Goal: Contribute content: Contribute content

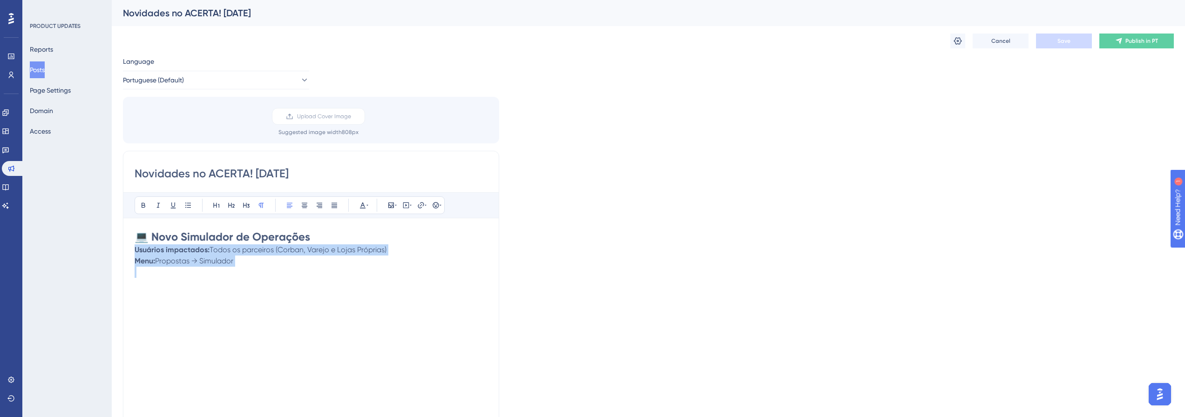
drag, startPoint x: 265, startPoint y: 272, endPoint x: 70, endPoint y: 253, distance: 196.0
click at [112, 253] on div "Performance Users Engagement Widgets Feedback Product Updates Knowledge Base AI…" at bounding box center [648, 344] width 1073 height 689
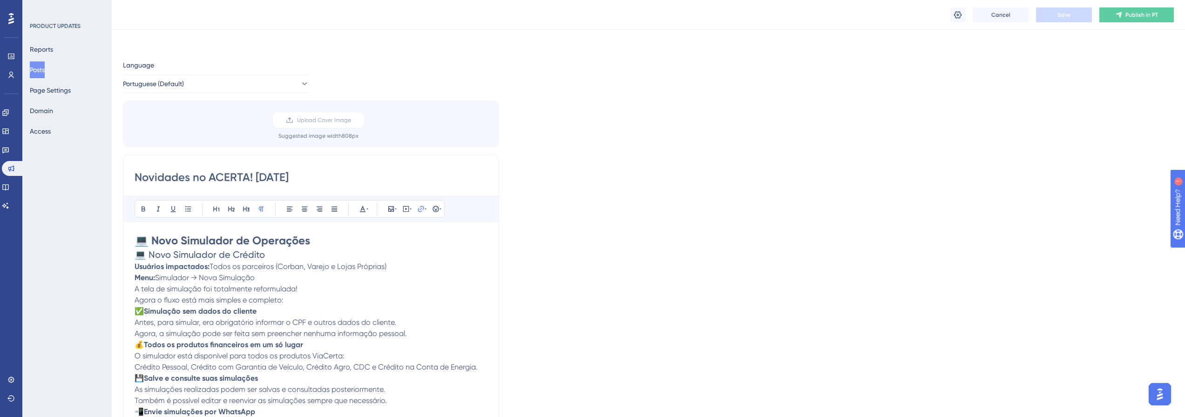
scroll to position [44, 0]
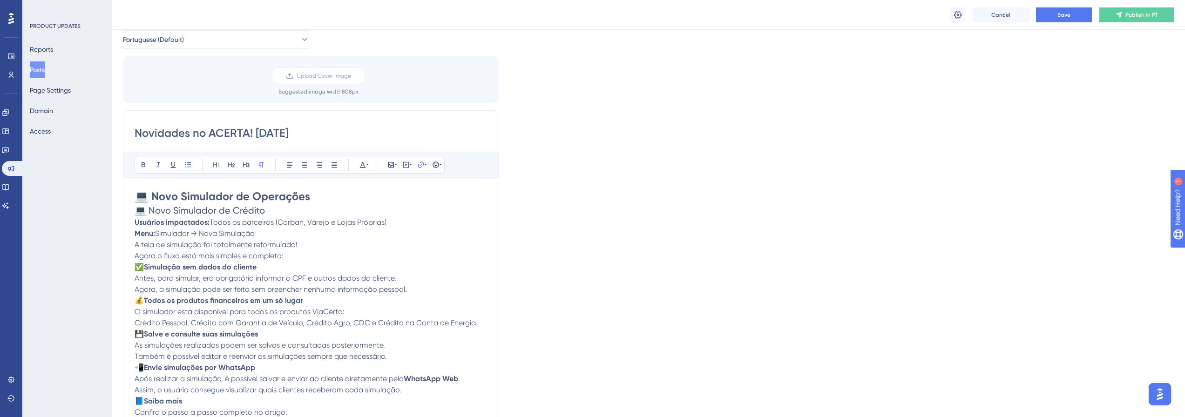
click at [228, 214] on span "💻 Novo Simulador de Crédito" at bounding box center [200, 210] width 130 height 11
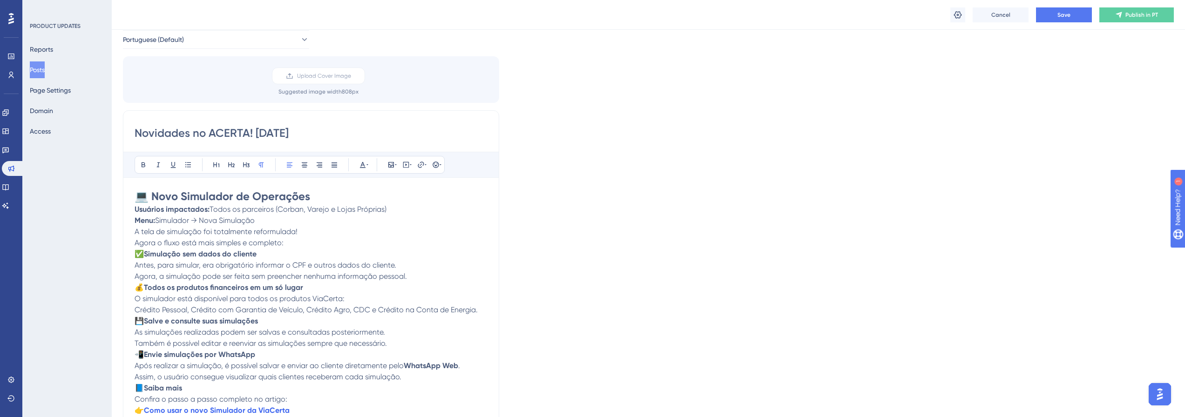
click at [395, 213] on p "Usuários impactados: Todos os parceiros (Corban, Varejo e Lojas Próprias) Menu:…" at bounding box center [311, 215] width 353 height 22
click at [320, 215] on p "Usuários impactados: Todos os parceiros (Corban, [GEOGRAPHIC_DATA] e Lojas Próp…" at bounding box center [311, 209] width 353 height 11
click at [304, 217] on p "Menu: Simulador → Nova Simulação" at bounding box center [311, 220] width 353 height 11
click at [305, 230] on p "A tela de simulação foi totalmente reformulada! Agora o fluxo está mais simples…" at bounding box center [311, 237] width 353 height 22
click at [306, 248] on p "Agora o fluxo está mais simples e completo:" at bounding box center [311, 242] width 353 height 11
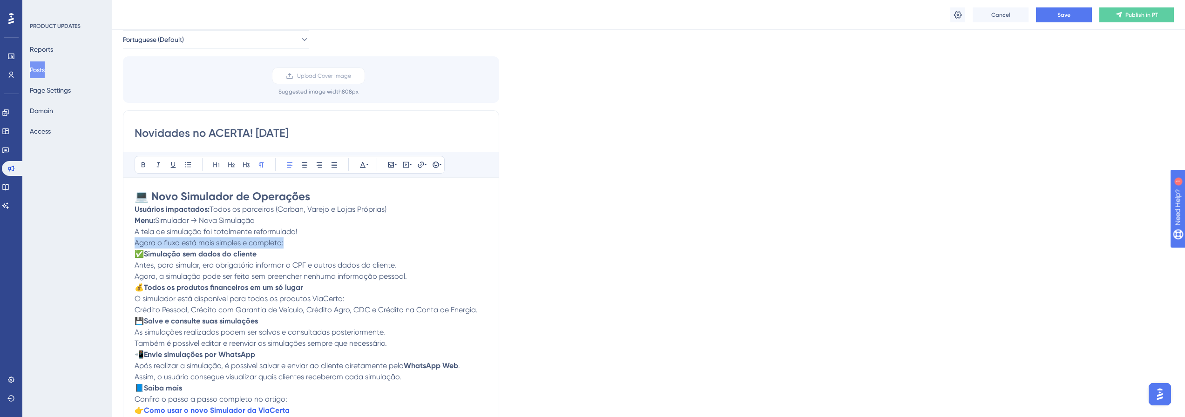
drag, startPoint x: 303, startPoint y: 244, endPoint x: 96, endPoint y: 244, distance: 207.1
click at [112, 244] on div "Performance Users Engagement Widgets Feedback Product Updates Knowledge Base AI…" at bounding box center [648, 319] width 1073 height 726
click at [144, 168] on icon at bounding box center [143, 164] width 7 height 7
click at [283, 244] on strong "Agora o fluxo está mais simples e completo:" at bounding box center [211, 242] width 152 height 9
click at [156, 256] on strong "Simulação sem dados do cliente" at bounding box center [200, 253] width 113 height 9
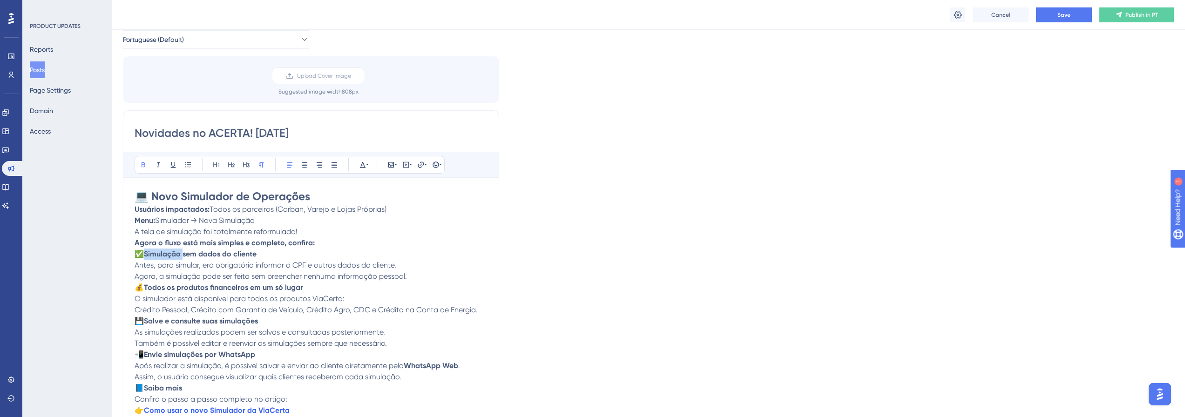
click at [156, 256] on strong "Simulação sem dados do cliente" at bounding box center [200, 253] width 113 height 9
click at [287, 264] on span "Antes, para simular, era obrigatório informar o CPF e outros dados do cliente." at bounding box center [266, 265] width 262 height 9
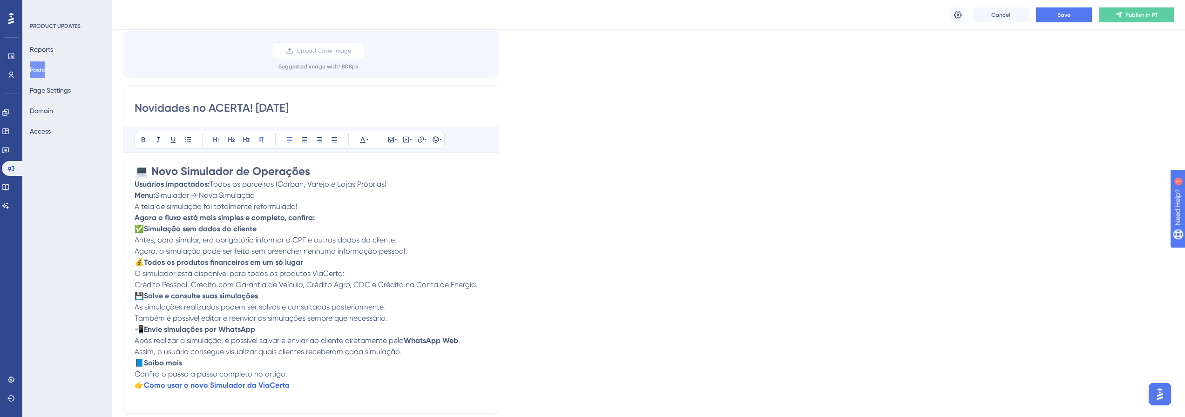
scroll to position [230, 0]
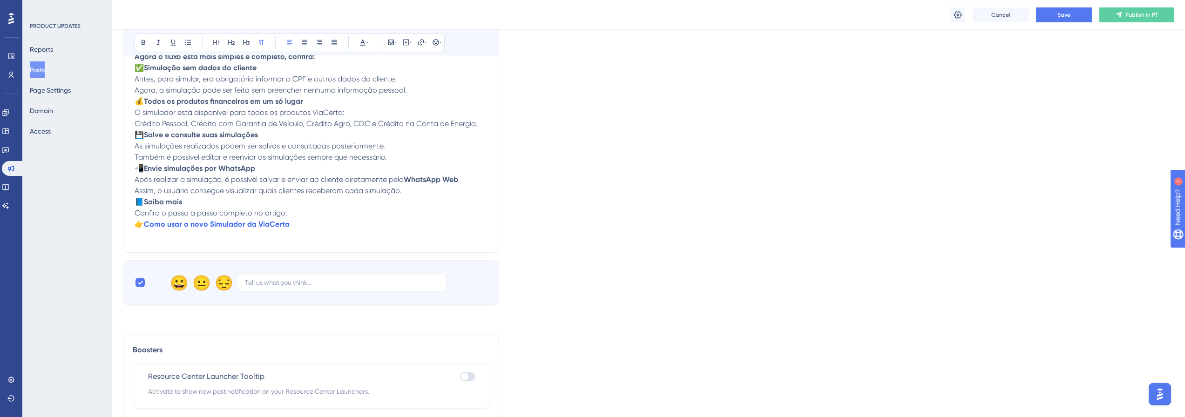
click at [315, 210] on p "📘 Saiba mais Confira o passo a passo completo no artigo: 👉 Como usar o novo Sim…" at bounding box center [311, 213] width 353 height 34
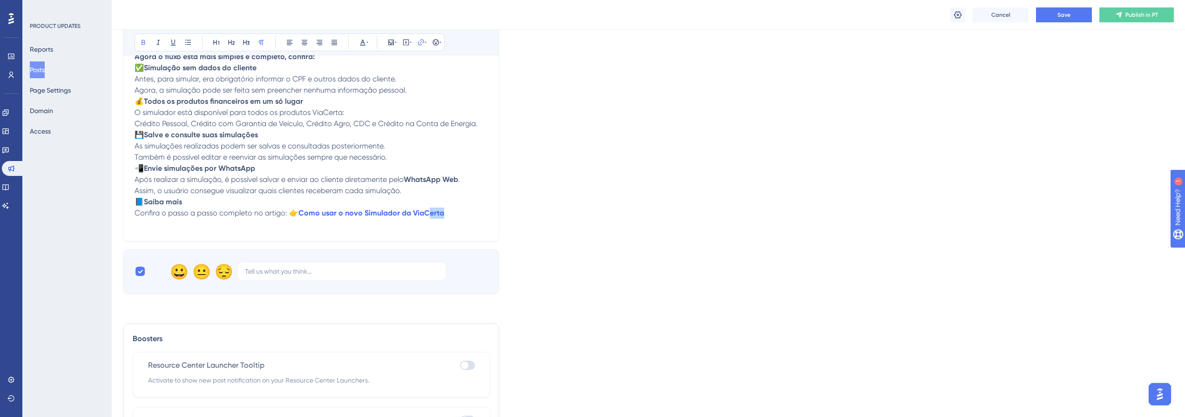
drag, startPoint x: 427, startPoint y: 212, endPoint x: 458, endPoint y: 212, distance: 31.2
click at [458, 212] on p "📘 Saiba mais Confira o passo a passo completo no artigo: 👉 Como usar o novo Sim…" at bounding box center [311, 207] width 353 height 22
click at [439, 213] on p "📘 Saiba mais Confira o passo a passo completo no artigo: 👉 Como usar o novo Sim…" at bounding box center [311, 207] width 353 height 22
click at [454, 213] on p "📘 Saiba mais Confira o passo a passo completo no artigo: 👉 Como usar o novo Sim…" at bounding box center [311, 207] width 353 height 22
click at [463, 212] on p "📘 Saiba mais Confira o passo a passo completo no artigo: 👉 Como usar o novo Sim…" at bounding box center [311, 207] width 353 height 22
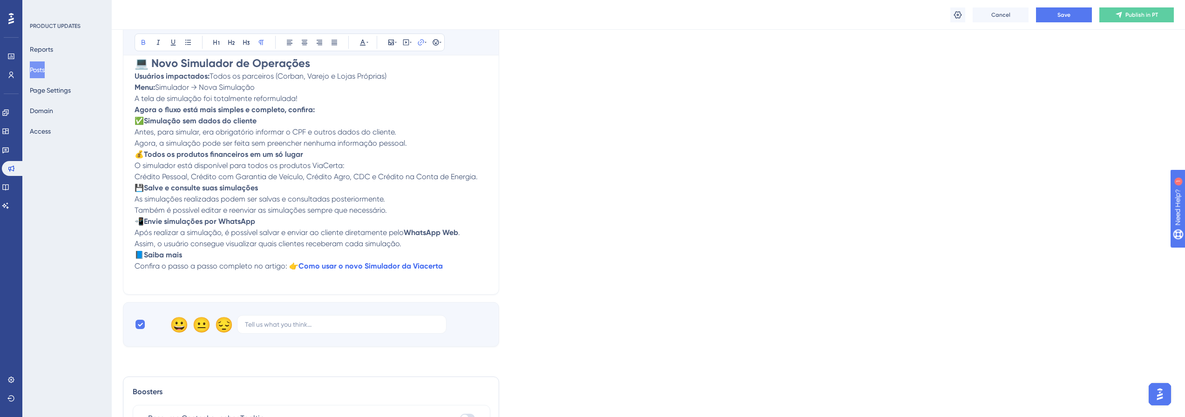
scroll to position [91, 0]
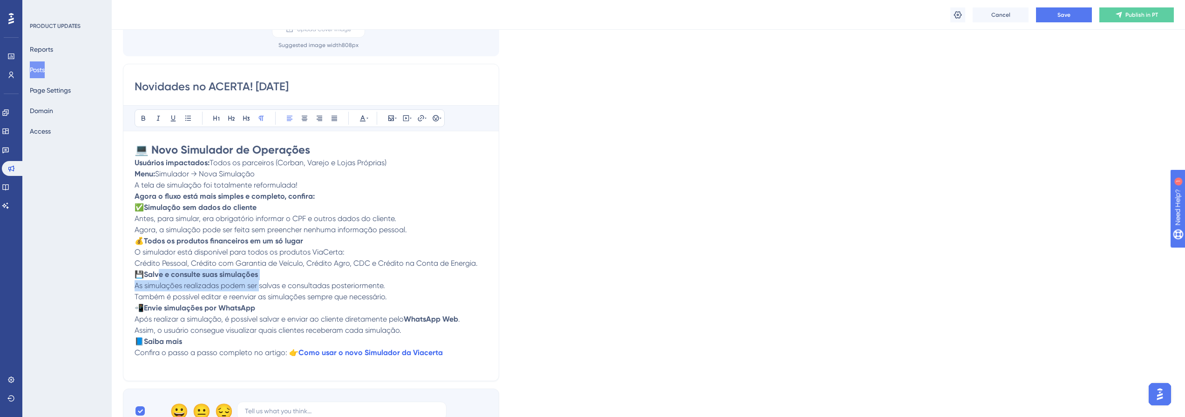
drag, startPoint x: 161, startPoint y: 272, endPoint x: 264, endPoint y: 276, distance: 103.4
click at [260, 286] on p "💾 Salve e consulte suas simulações As simulações realizadas podem ser salvas e …" at bounding box center [311, 286] width 353 height 34
click at [264, 276] on p "💾 Salve e consulte suas simulações As simulações realizadas podem ser salvas e …" at bounding box center [311, 286] width 353 height 34
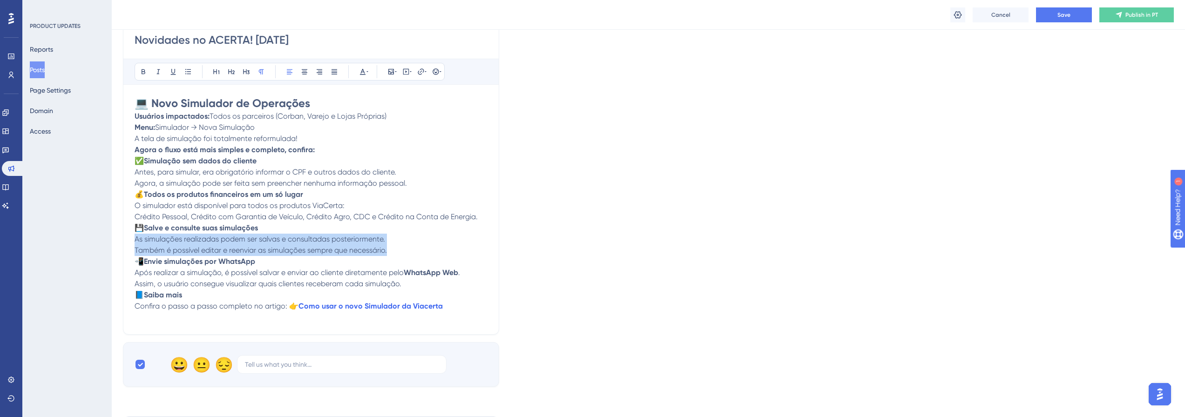
drag, startPoint x: 135, startPoint y: 239, endPoint x: 463, endPoint y: 250, distance: 328.8
click at [463, 250] on p "💾 Salve e consulte suas simulações As simulações realizadas podem ser salvas e …" at bounding box center [311, 239] width 353 height 34
drag, startPoint x: 227, startPoint y: 273, endPoint x: 256, endPoint y: 270, distance: 29.4
click at [256, 270] on span "Após realizar a simulação, é possível salvar e enviar ao cliente diretamente pe…" at bounding box center [269, 272] width 269 height 9
click at [240, 275] on span "Após realizar a simulação, é possível salvar e enviar ao cliente diretamente pe…" at bounding box center [269, 272] width 269 height 9
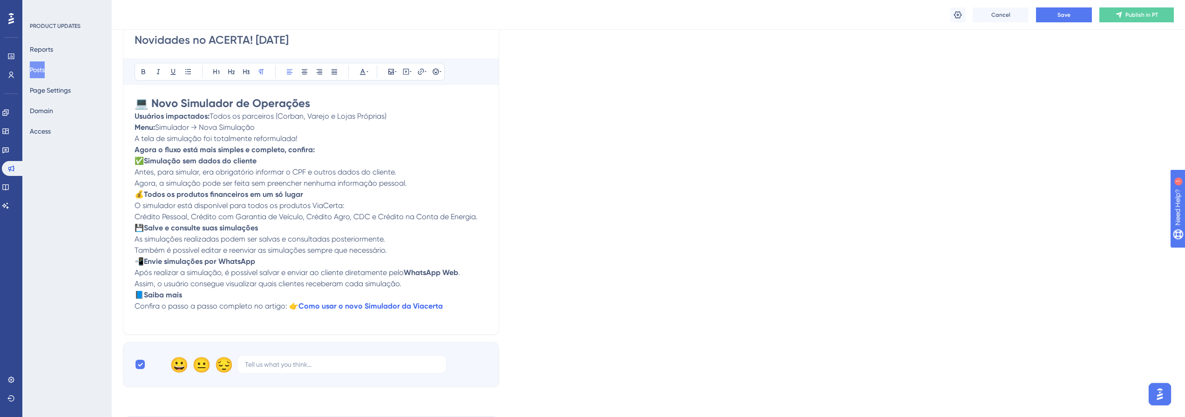
click at [264, 272] on span "Após realizar a simulação, é possível salvar e enviar ao cliente diretamente pe…" at bounding box center [269, 272] width 269 height 9
drag, startPoint x: 376, startPoint y: 274, endPoint x: 439, endPoint y: 276, distance: 62.9
click at [439, 276] on p "📲 Envie simulações por WhatsApp Após realizar a simulação, é possível enviar ao…" at bounding box center [311, 273] width 353 height 34
click at [174, 285] on span "Assim, o usuário consegue visualizar quais clientes receberam cada simulação." at bounding box center [268, 283] width 267 height 9
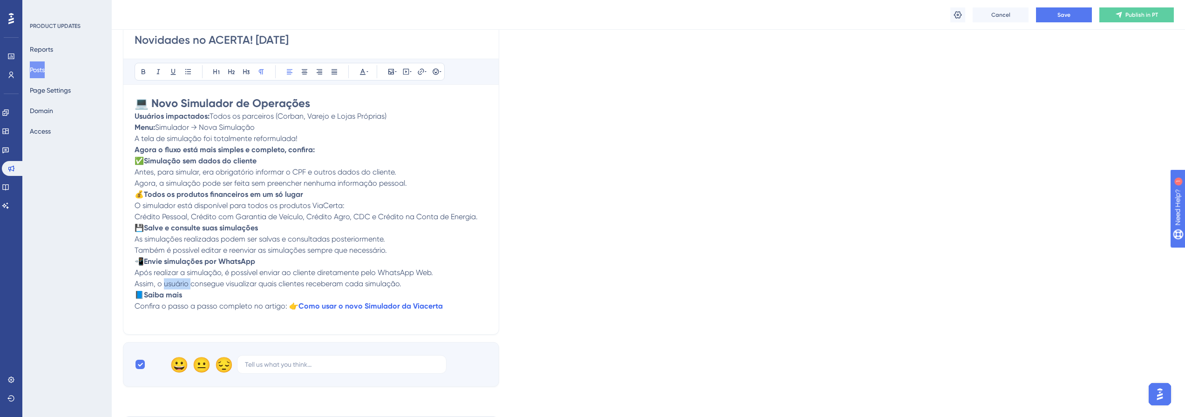
click at [174, 285] on span "Assim, o usuário consegue visualizar quais clientes receberam cada simulação." at bounding box center [268, 283] width 267 height 9
click at [416, 276] on span "Após realizar a simulação, é possível enviar ao cliente diretamente pelo WhatsA…" at bounding box center [284, 272] width 298 height 9
click at [1059, 15] on span "Save" at bounding box center [1063, 14] width 13 height 7
click at [7, 147] on link at bounding box center [5, 149] width 7 height 15
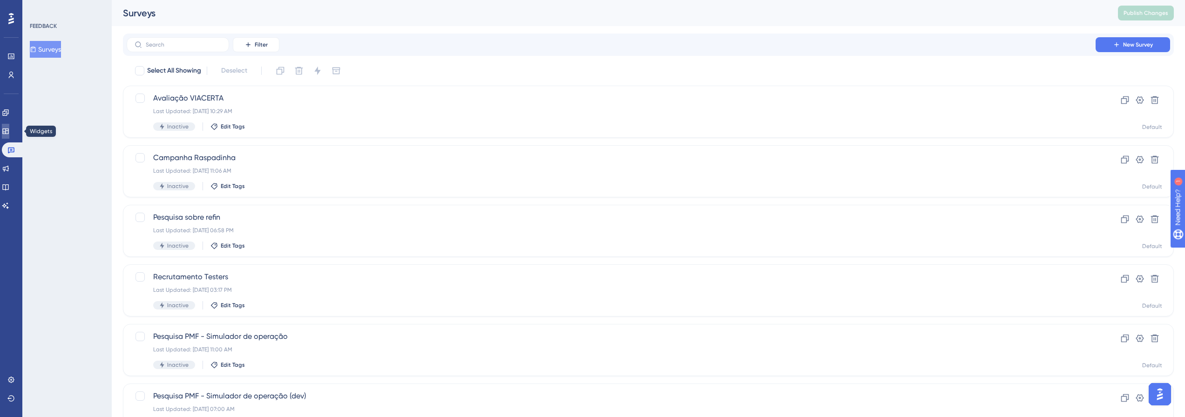
click at [8, 132] on icon at bounding box center [5, 131] width 6 height 6
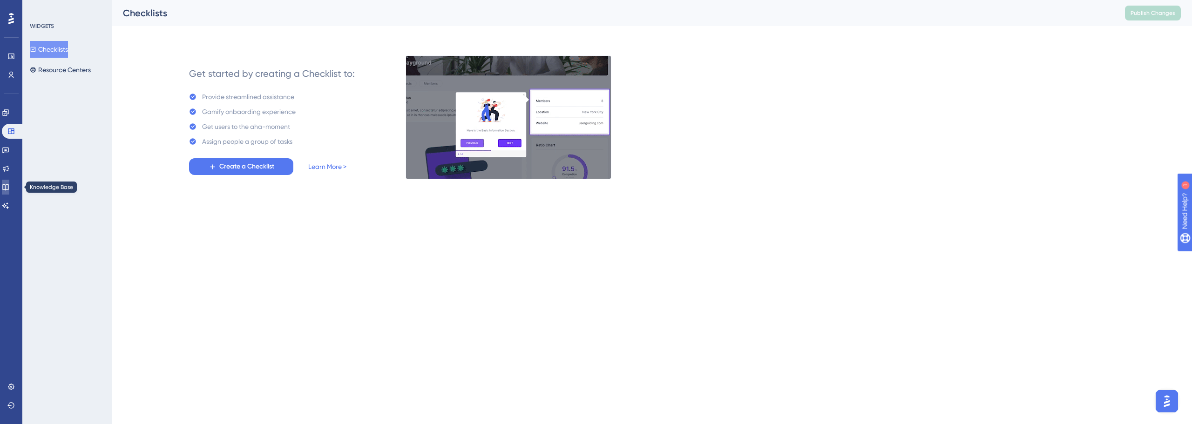
click at [8, 184] on icon at bounding box center [5, 187] width 6 height 6
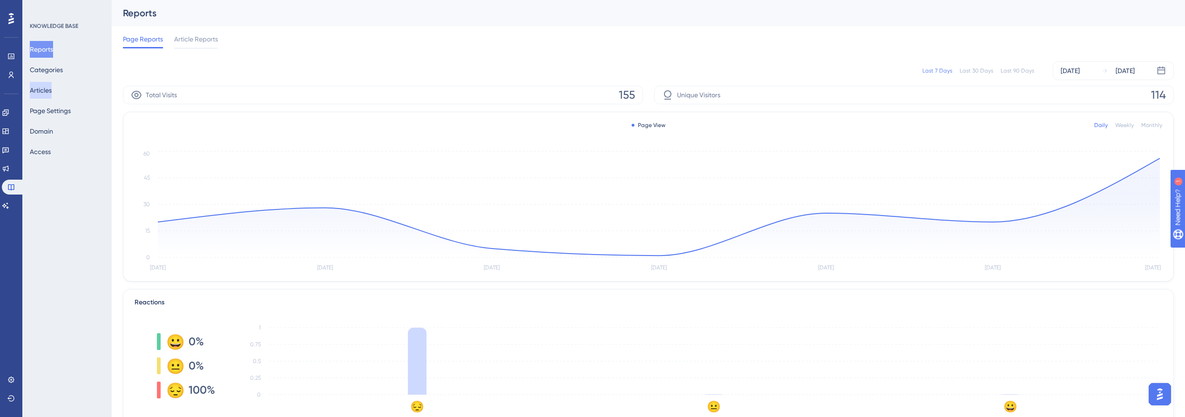
click at [42, 90] on button "Articles" at bounding box center [41, 90] width 22 height 17
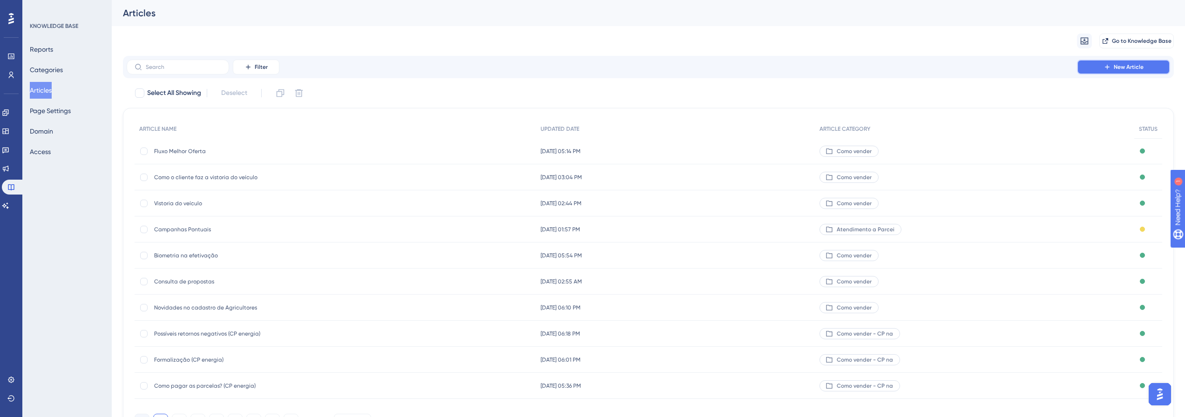
click at [1131, 68] on span "New Article" at bounding box center [1128, 66] width 30 height 7
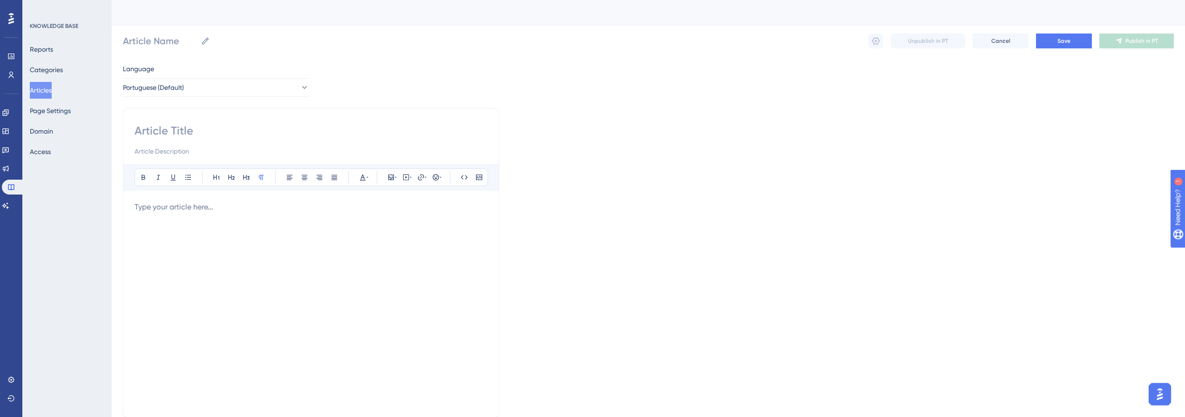
click at [243, 134] on input at bounding box center [311, 130] width 353 height 15
paste input "Simulador"
type input "Simulador"
type input "Simulador de"
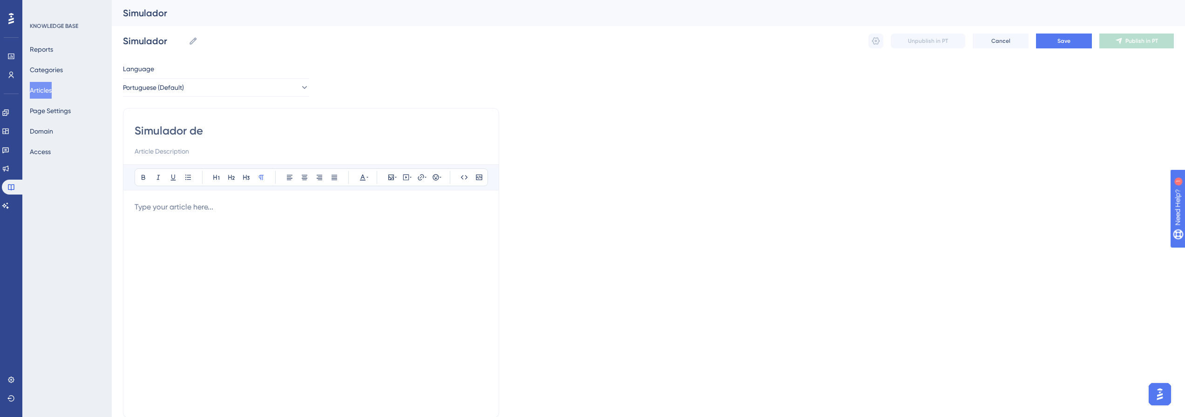
type input "Simulador de"
type input "Simulador de Operações"
click at [251, 254] on div at bounding box center [311, 304] width 353 height 205
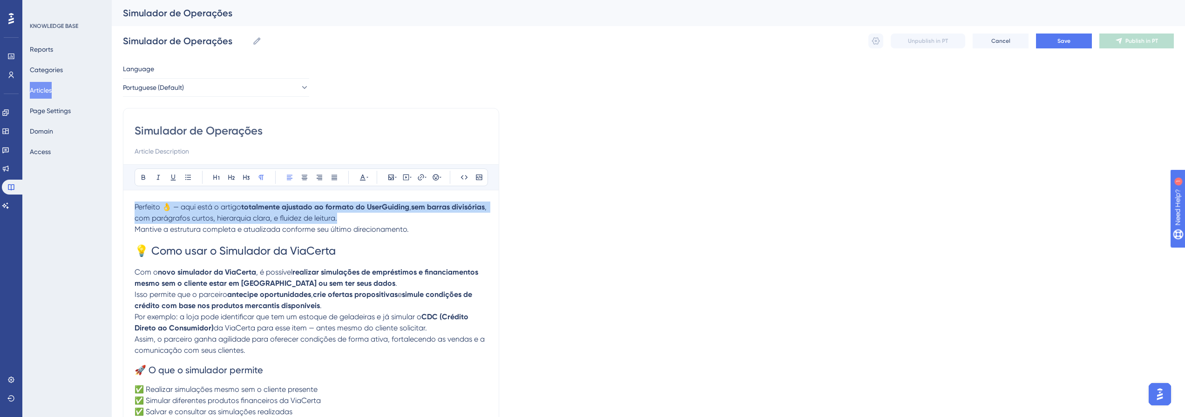
drag, startPoint x: 418, startPoint y: 222, endPoint x: 103, endPoint y: 201, distance: 315.4
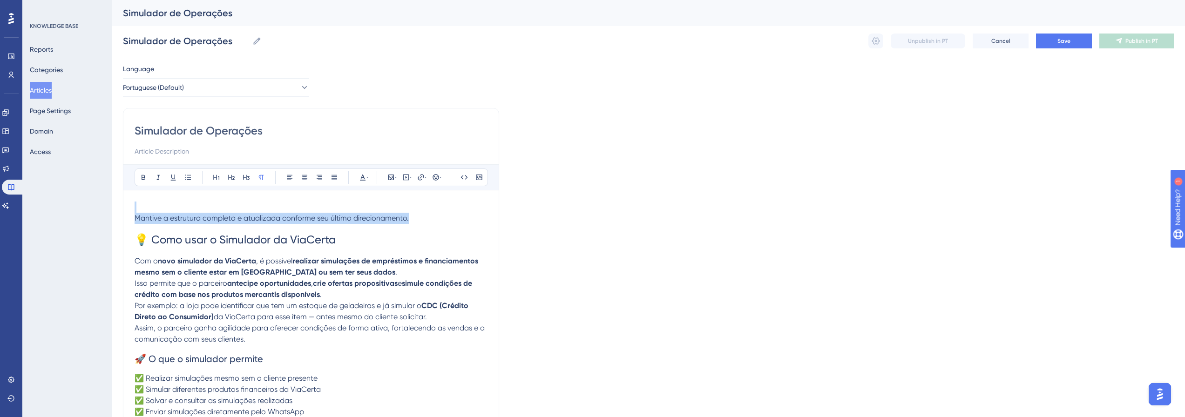
drag, startPoint x: 429, startPoint y: 218, endPoint x: 95, endPoint y: 198, distance: 334.8
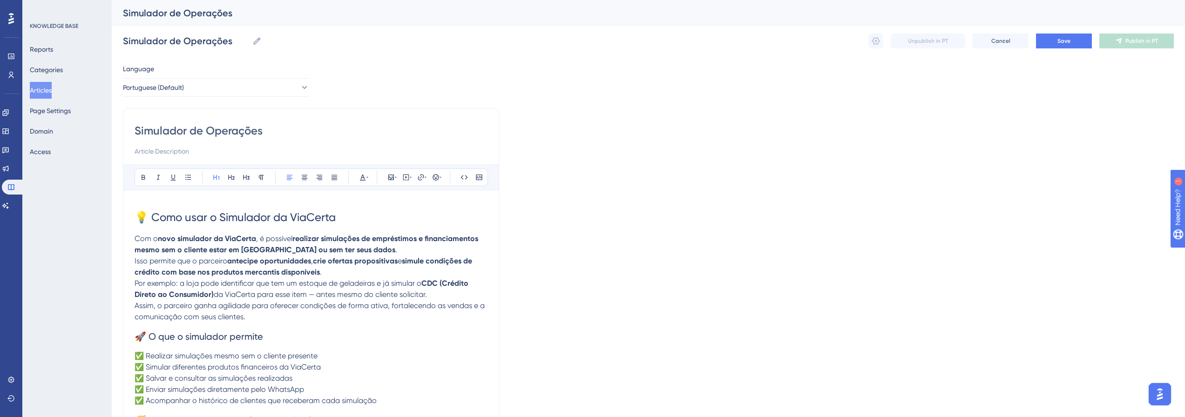
click at [306, 221] on span "💡 Como usar o Simulador da ViaCerta" at bounding box center [235, 217] width 201 height 13
click at [161, 238] on strong "novo simulador da ViaCerta" at bounding box center [207, 238] width 98 height 9
click at [160, 238] on strong "novo simulador da ViaCerta" at bounding box center [207, 238] width 98 height 9
click at [222, 237] on strong "simulador da ViaCerta" at bounding box center [197, 238] width 79 height 9
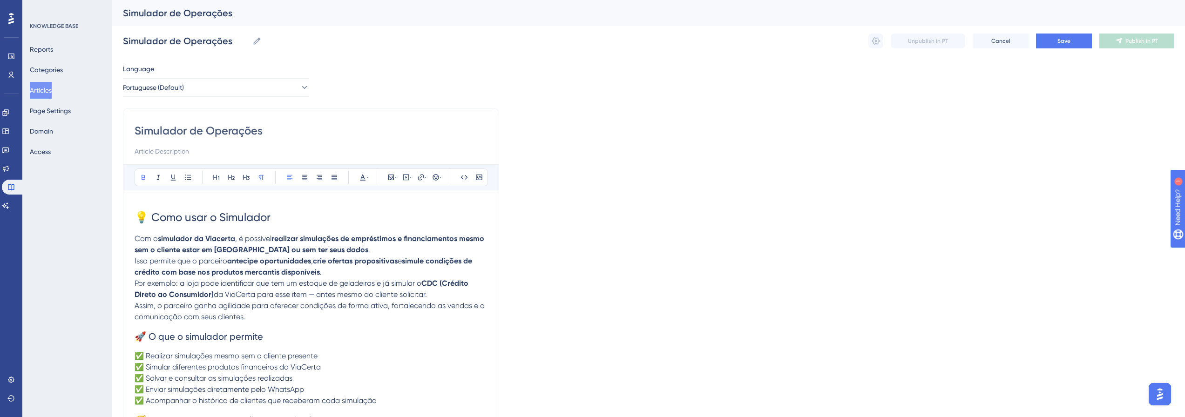
click at [136, 217] on span "💡 Como usar o Simulador" at bounding box center [203, 217] width 136 height 13
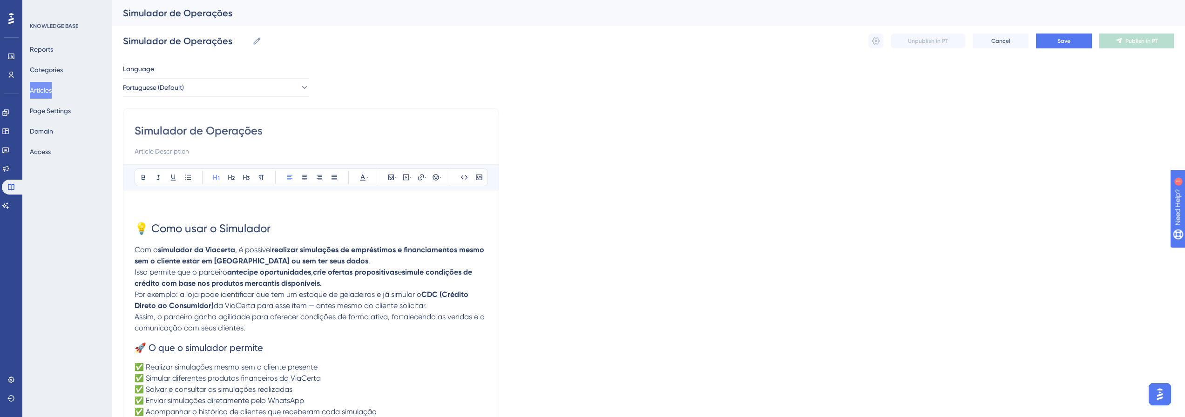
click at [163, 204] on p at bounding box center [311, 207] width 353 height 11
click at [166, 203] on span "DISPONÍVEL EM BREVE" at bounding box center [173, 206] width 76 height 9
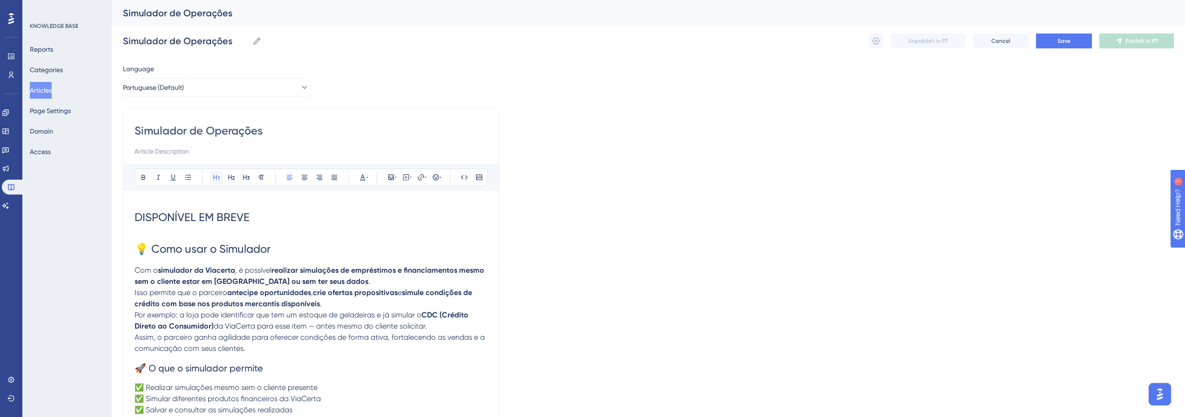
click at [221, 175] on button at bounding box center [216, 177] width 13 height 13
click at [143, 175] on icon at bounding box center [143, 177] width 4 height 5
click at [258, 230] on h1 "DISPONÍVEL EM BREVE" at bounding box center [311, 218] width 353 height 32
click at [305, 178] on icon at bounding box center [305, 177] width 6 height 5
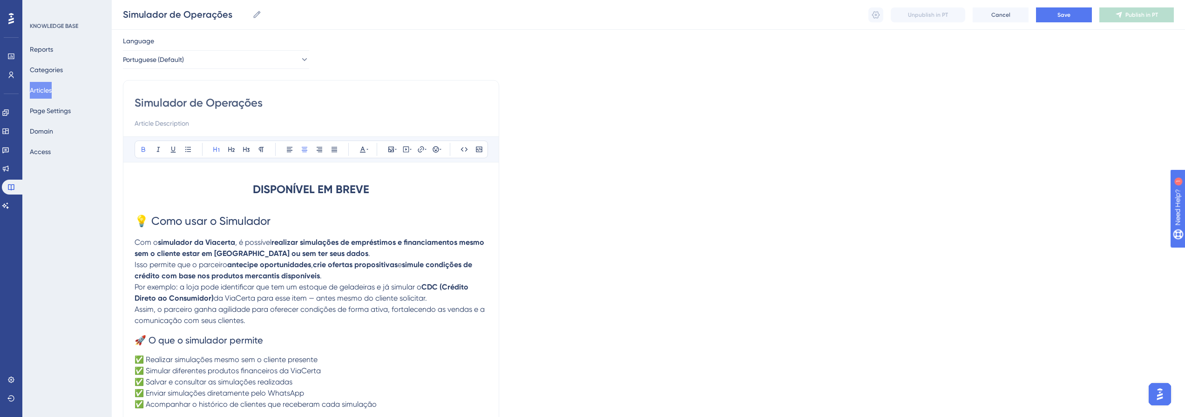
scroll to position [47, 0]
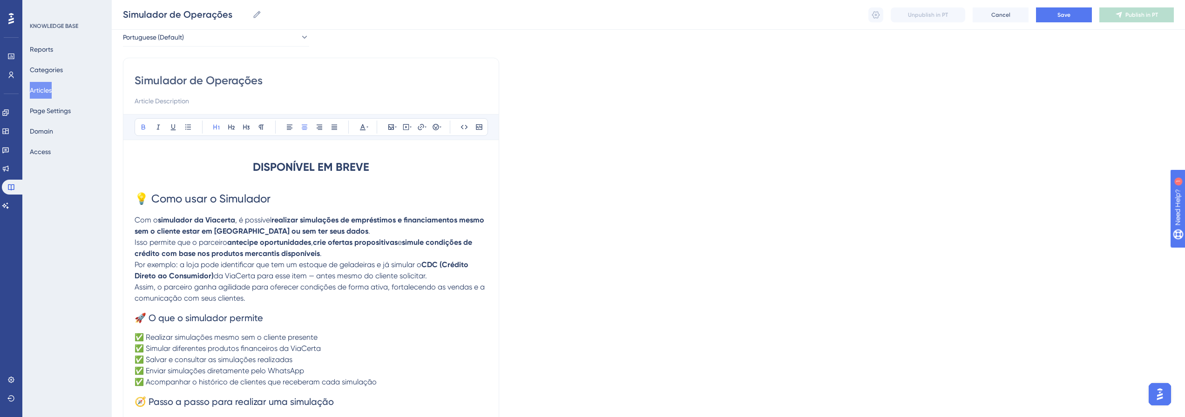
drag, startPoint x: 328, startPoint y: 313, endPoint x: 309, endPoint y: 322, distance: 20.8
click at [316, 318] on h2 "🚀 O que o simulador permite" at bounding box center [311, 318] width 353 height 28
drag, startPoint x: 403, startPoint y: 238, endPoint x: 404, endPoint y: 253, distance: 14.5
click at [404, 253] on p "Com o simulador da Viacerta , é possível realizar simulações de empréstimos e f…" at bounding box center [311, 237] width 353 height 45
click at [208, 243] on span "Isso permite que o parceiro" at bounding box center [181, 242] width 93 height 9
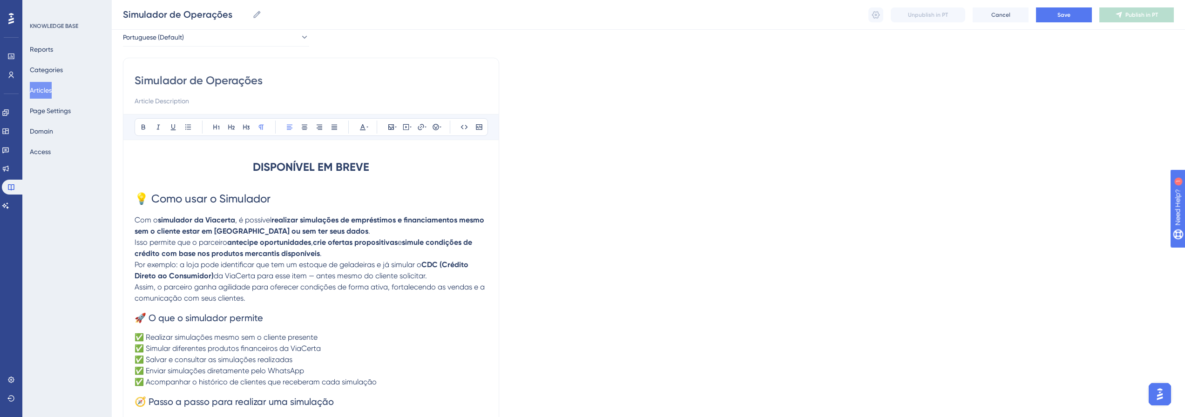
click at [208, 243] on span "Isso permite que o parceiro" at bounding box center [181, 242] width 93 height 9
click at [361, 261] on span "Por exemplo: a loja pode identificar que tem um estoque de geladeiras e já simu…" at bounding box center [278, 264] width 287 height 9
drag, startPoint x: 260, startPoint y: 276, endPoint x: 152, endPoint y: 275, distance: 108.5
click at [152, 275] on p "Por exemplo: a loja pode identificar que tem um estoque de um determinado produ…" at bounding box center [311, 281] width 353 height 45
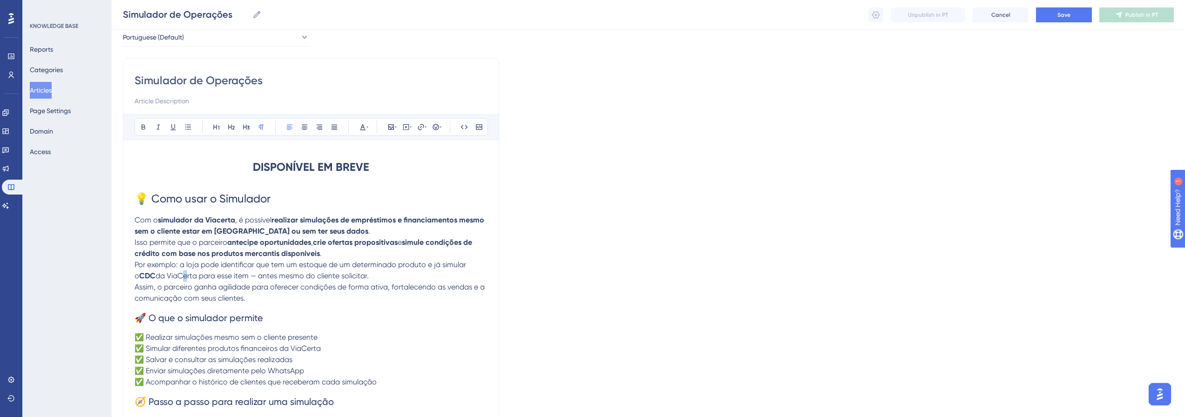
drag, startPoint x: 183, startPoint y: 274, endPoint x: 179, endPoint y: 275, distance: 4.7
click at [179, 275] on span "da ViaCerta para esse item — antes mesmo do cliente solicitar." at bounding box center [261, 275] width 213 height 9
click at [377, 278] on p "Por exemplo: a loja pode identificar que tem um estoque de um determinado produ…" at bounding box center [311, 281] width 353 height 45
click at [175, 289] on span "Assim, o parceiro ganha agilidade para oferecer condições de forma ativa, forta…" at bounding box center [311, 293] width 352 height 20
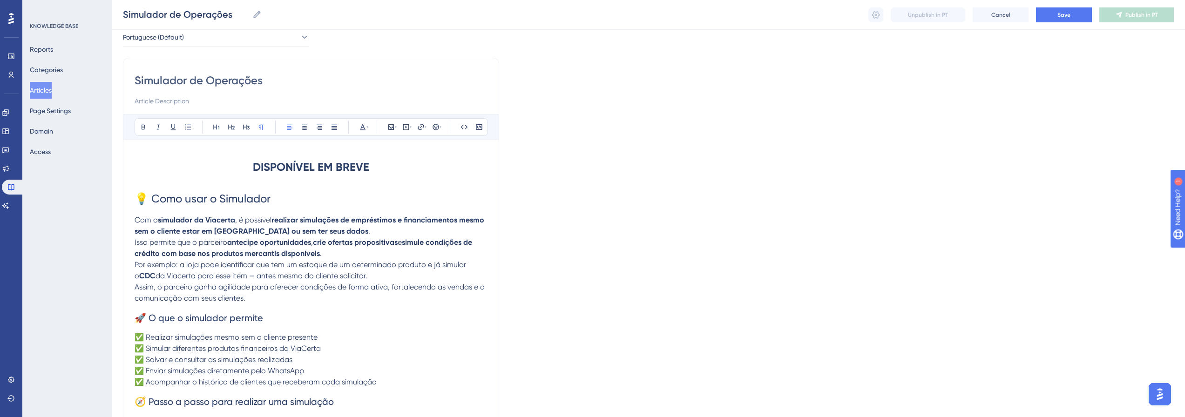
click at [279, 300] on p "Por exemplo: a loja pode identificar que tem um estoque de um determinado produ…" at bounding box center [311, 281] width 353 height 45
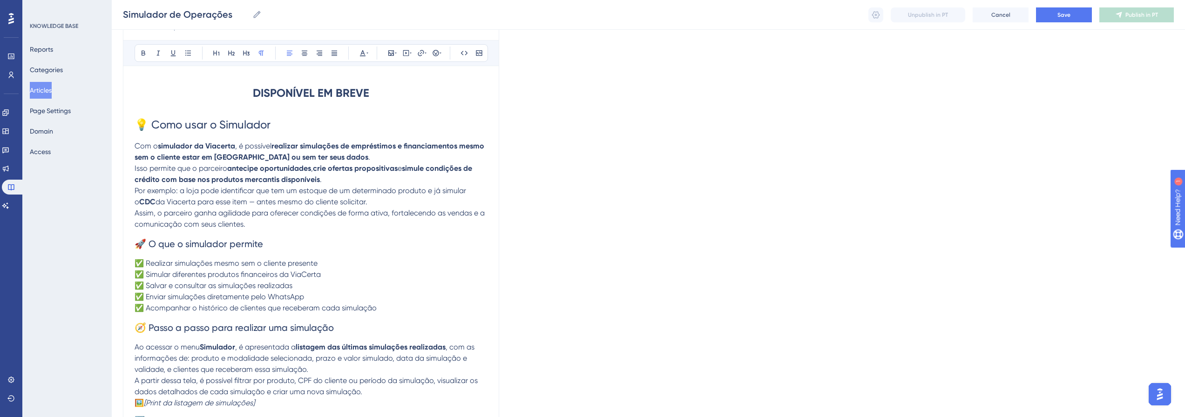
scroll to position [140, 0]
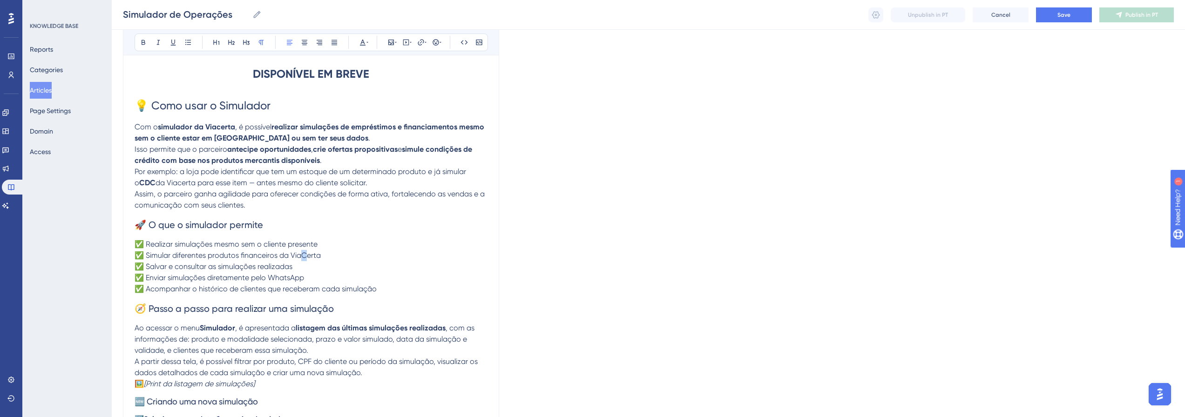
click at [303, 254] on span "✅ Simular diferentes produtos financeiros da ViaCerta" at bounding box center [228, 255] width 186 height 9
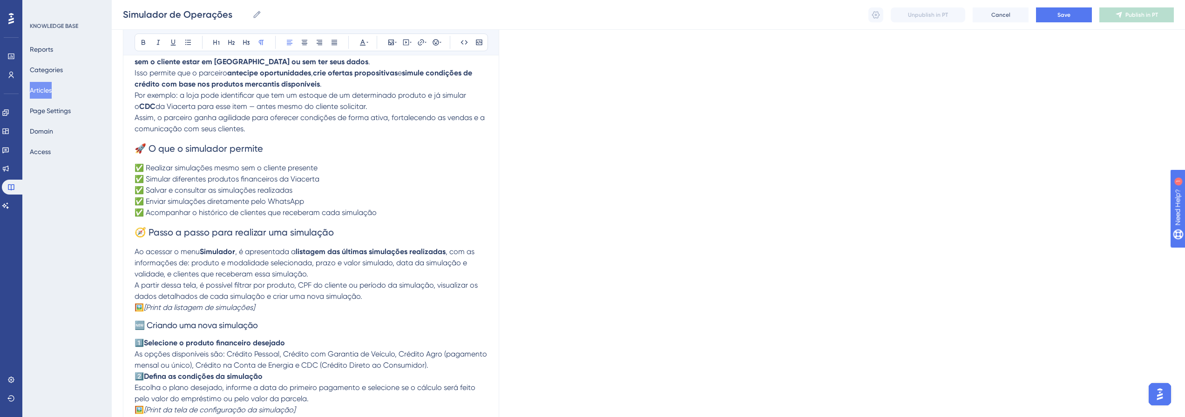
scroll to position [233, 0]
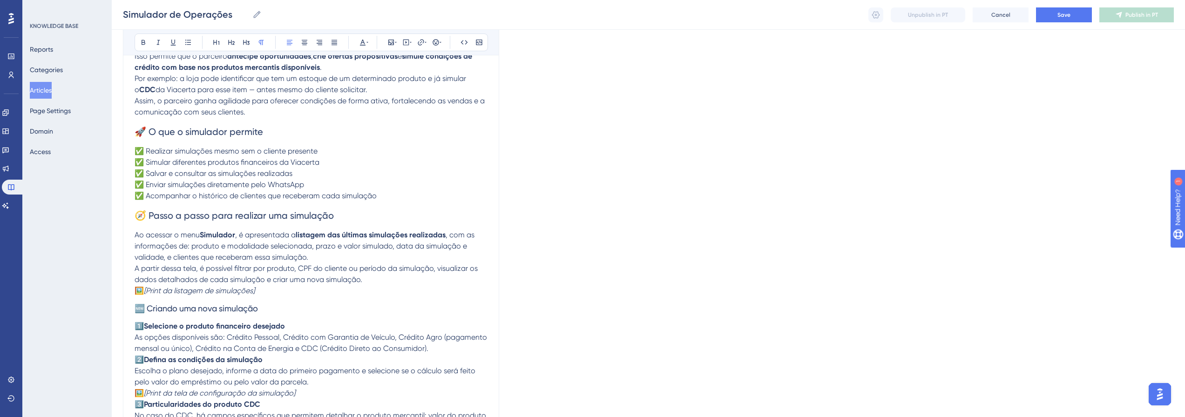
click at [217, 232] on strong "Simulador" at bounding box center [217, 234] width 35 height 9
click at [201, 234] on strong "Simulador" at bounding box center [217, 234] width 35 height 9
click at [221, 236] on span "Ao acessar o menu Propostas ->" at bounding box center [190, 234] width 111 height 9
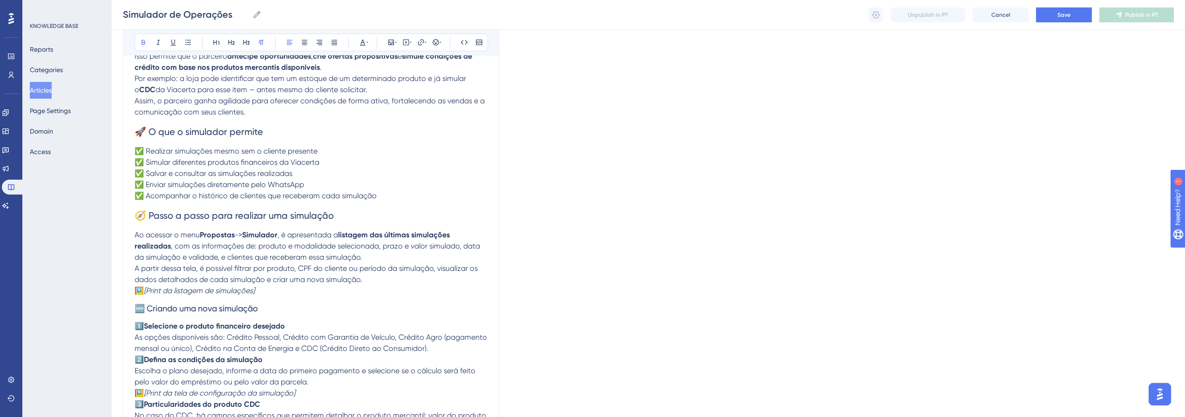
click at [317, 246] on span ", com as informações de: produto e modalidade selecionada, prazo e valor simula…" at bounding box center [308, 252] width 347 height 20
drag, startPoint x: 380, startPoint y: 247, endPoint x: 389, endPoint y: 247, distance: 8.9
click at [393, 246] on span ", com as informações de: produto e modalidade selecionada, prazo e valor simula…" at bounding box center [308, 252] width 347 height 20
click at [383, 248] on span ", com as informações de: produto e modalidade selecionada, prazo e valor simula…" at bounding box center [308, 252] width 347 height 20
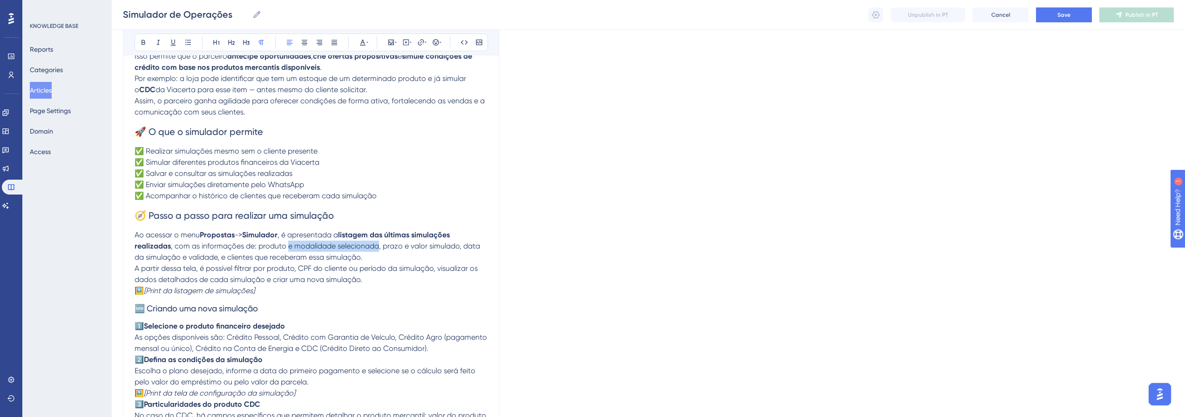
drag, startPoint x: 286, startPoint y: 246, endPoint x: 378, endPoint y: 241, distance: 92.3
click at [378, 241] on p "Ao acessar o menu Propostas -> Simulador , é apresentada a listagem das últimas…" at bounding box center [311, 246] width 353 height 34
click at [317, 256] on p "Ao acessar o menu Propostas -> Simulador , é apresentada a listagem das últimas…" at bounding box center [311, 246] width 353 height 34
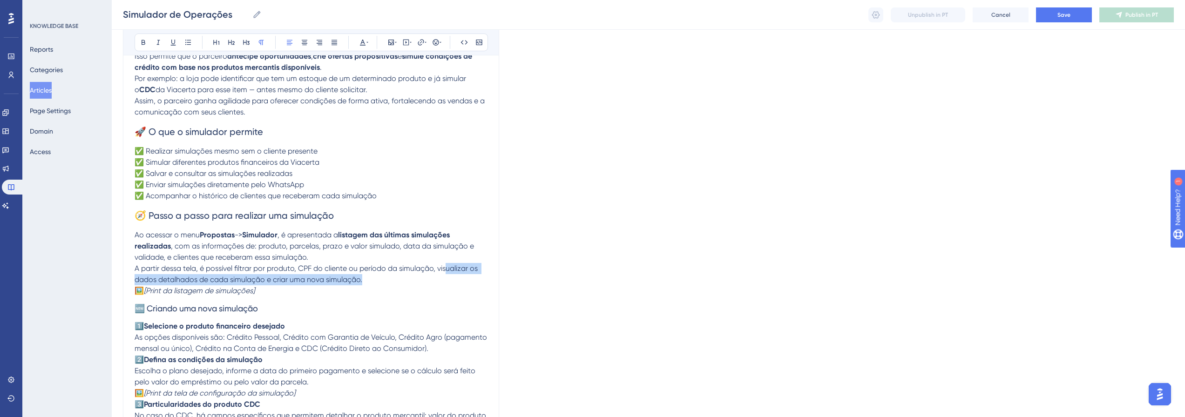
drag, startPoint x: 447, startPoint y: 269, endPoint x: 475, endPoint y: 280, distance: 29.5
click at [475, 280] on p "A partir dessa tela, é possível filtrar por produto, CPF do cliente ou período …" at bounding box center [311, 274] width 353 height 22
click at [296, 300] on h3 "🆕 Criando uma nova simulação" at bounding box center [311, 308] width 353 height 24
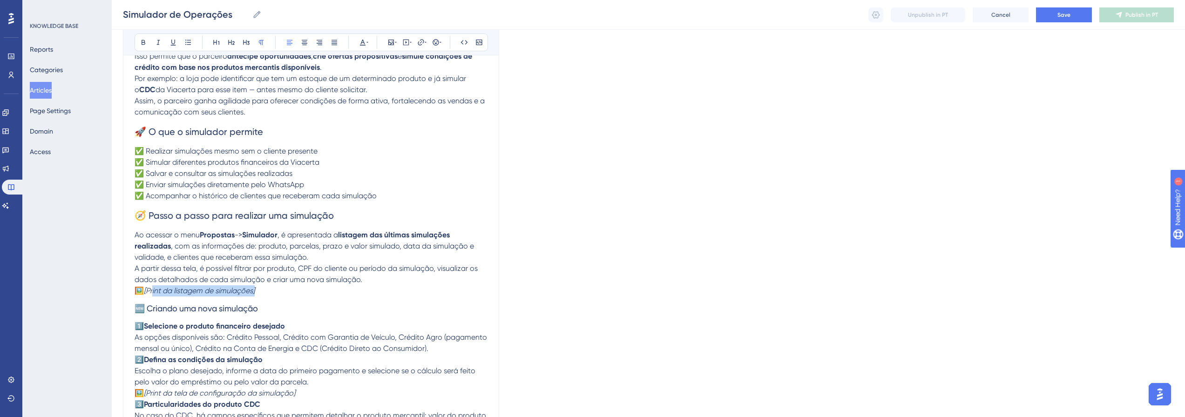
drag, startPoint x: 276, startPoint y: 288, endPoint x: 156, endPoint y: 292, distance: 120.1
click at [156, 292] on p "🖼️ [Print da listagem de simulações]" at bounding box center [311, 290] width 353 height 11
click at [148, 292] on em "[Print da listagem de simulações]" at bounding box center [199, 290] width 111 height 9
drag, startPoint x: 144, startPoint y: 292, endPoint x: 131, endPoint y: 293, distance: 12.6
click at [131, 293] on div "Simulador de Operações Bold Italic Underline Bullet Point Heading 1 Heading 2 H…" at bounding box center [311, 361] width 376 height 978
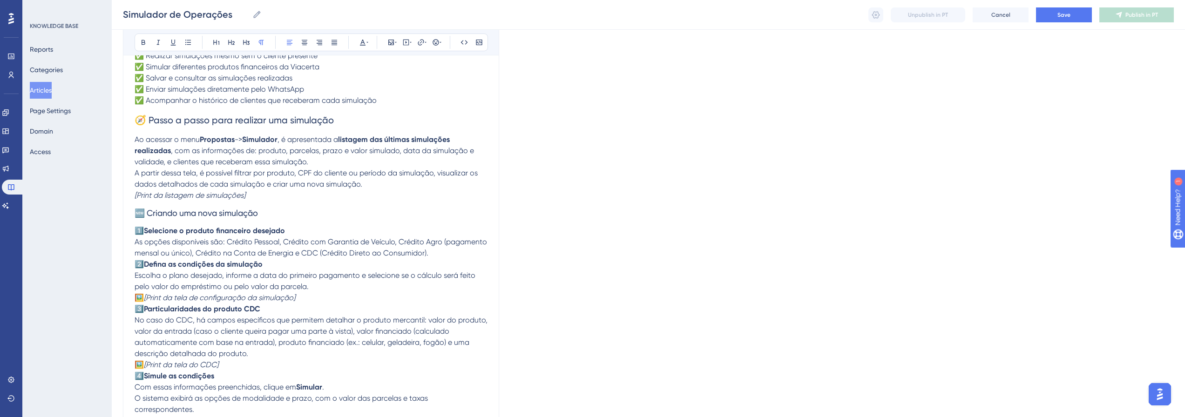
scroll to position [372, 0]
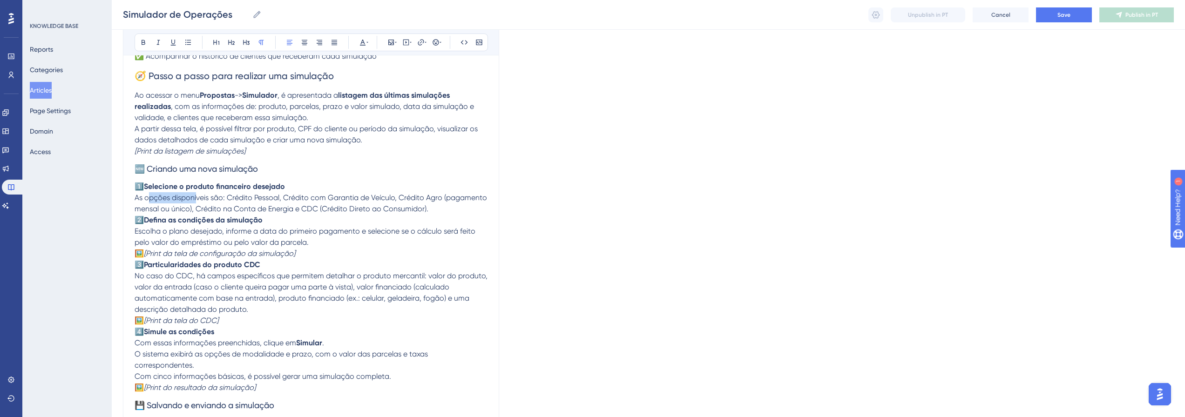
drag, startPoint x: 148, startPoint y: 198, endPoint x: 200, endPoint y: 195, distance: 51.7
click at [199, 195] on span "As opções disponíveis são: Crédito Pessoal, Crédito com Garantia de Veículo, Cr…" at bounding box center [312, 203] width 354 height 20
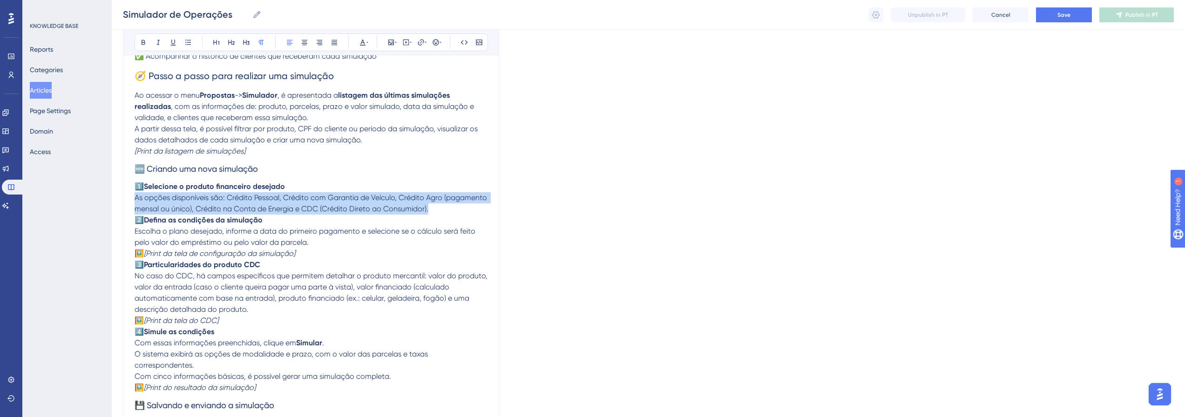
drag, startPoint x: 135, startPoint y: 196, endPoint x: 436, endPoint y: 207, distance: 300.9
click at [436, 207] on p "1️⃣ Selecione o produto financeiro desejado As opções disponíveis são: Crédito …" at bounding box center [311, 198] width 353 height 34
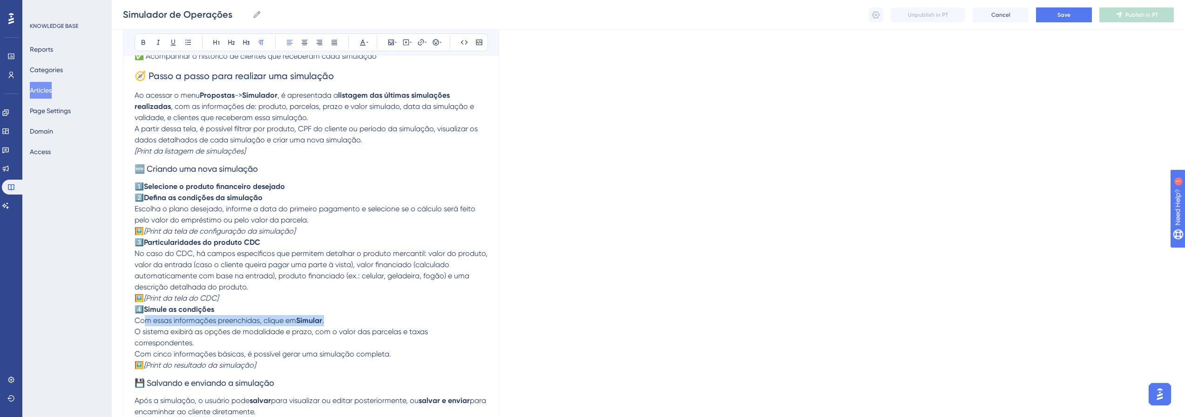
drag, startPoint x: 143, startPoint y: 321, endPoint x: 352, endPoint y: 323, distance: 208.5
click at [352, 323] on p "4️⃣ Simule as condições Com essas informações preenchidas, clique em Simular . …" at bounding box center [311, 332] width 353 height 56
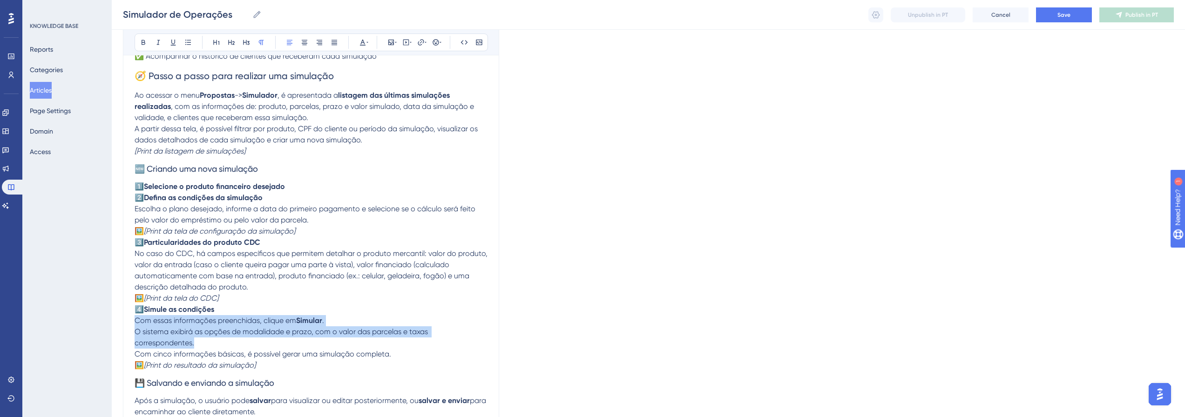
drag, startPoint x: 213, startPoint y: 342, endPoint x: 125, endPoint y: 325, distance: 89.6
click at [125, 325] on div "Simulador de Operações Bold Italic Underline Bullet Point Heading 1 Heading 2 H…" at bounding box center [311, 210] width 376 height 956
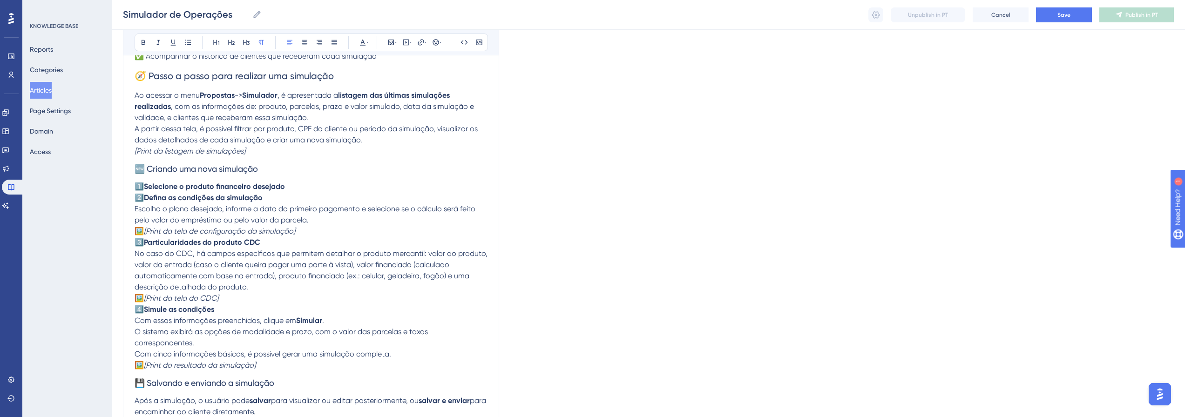
click at [269, 353] on span "Com cinco informações básicas, é possível gerar uma simulação completa." at bounding box center [263, 354] width 256 height 9
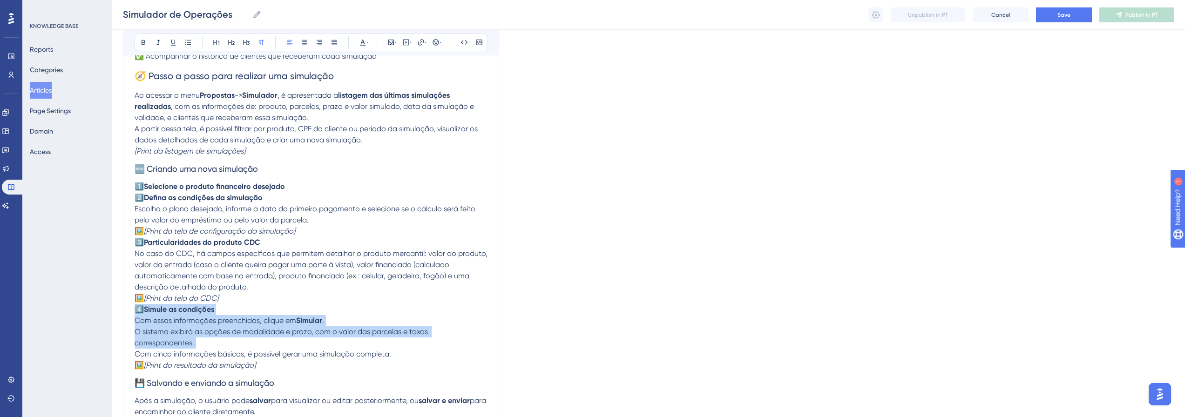
click at [268, 353] on span "Com cinco informações básicas, é possível gerar uma simulação completa." at bounding box center [263, 354] width 256 height 9
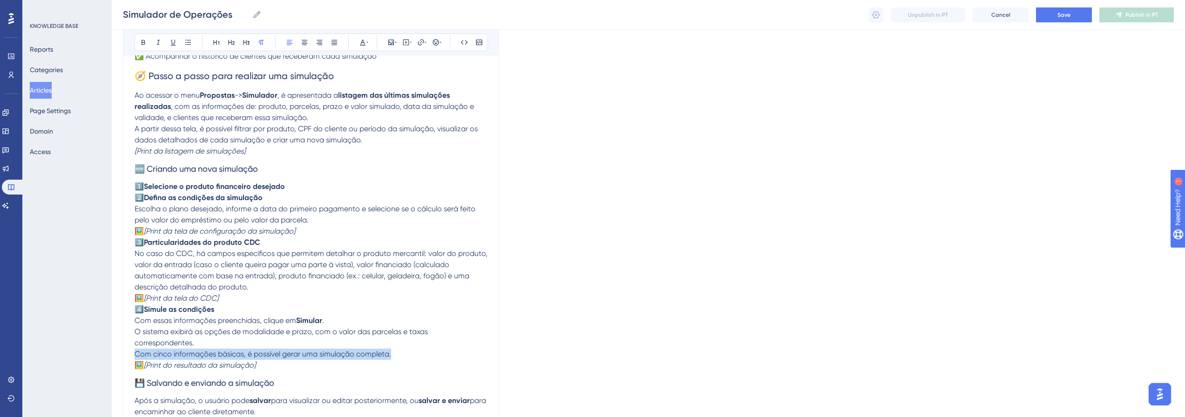
drag, startPoint x: 397, startPoint y: 352, endPoint x: 120, endPoint y: 357, distance: 276.5
click at [120, 357] on div "Performance Users Engagement Widgets Feedback Product Updates Knowledge Base AI…" at bounding box center [648, 193] width 1073 height 1131
click at [146, 293] on p "🖼️ [Print da tela do CDC]" at bounding box center [311, 298] width 353 height 11
click at [144, 228] on span "🖼️" at bounding box center [139, 231] width 9 height 9
click at [144, 364] on span "🖼️" at bounding box center [139, 365] width 9 height 9
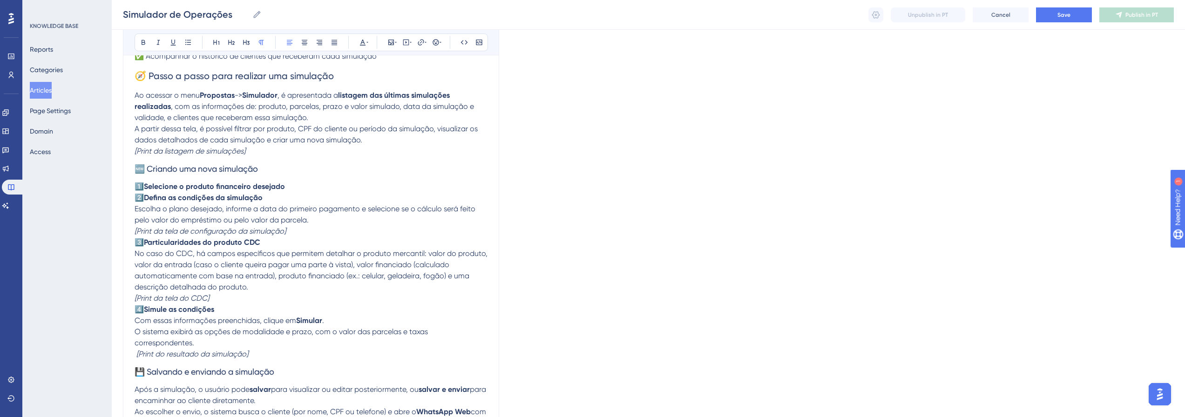
click at [253, 208] on span "Escolha o plano desejado, informe a data do primeiro pagamento e selecione se o…" at bounding box center [306, 214] width 343 height 20
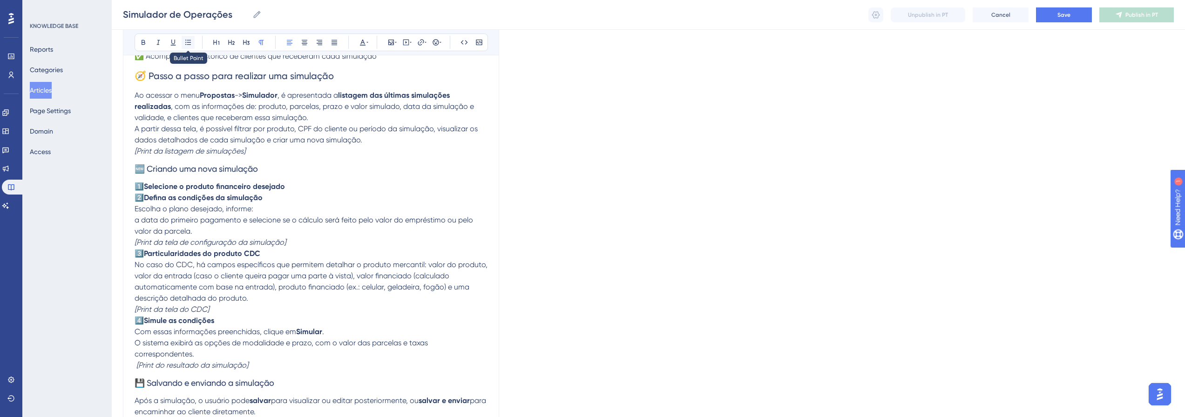
click at [188, 43] on icon at bounding box center [187, 42] width 7 height 7
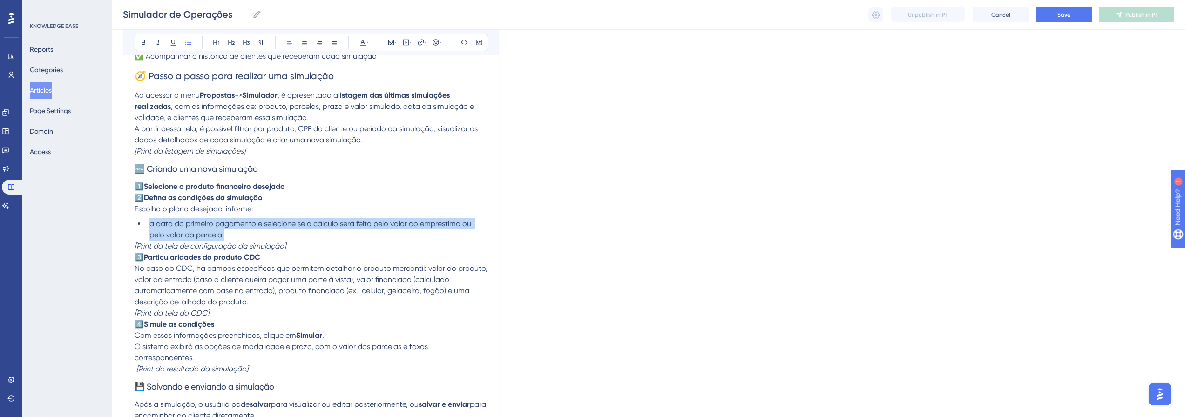
drag, startPoint x: 146, startPoint y: 224, endPoint x: 243, endPoint y: 230, distance: 97.0
click at [243, 230] on li "a data do primeiro pagamento e selecione se o cálculo será feito pelo valor do …" at bounding box center [317, 229] width 342 height 22
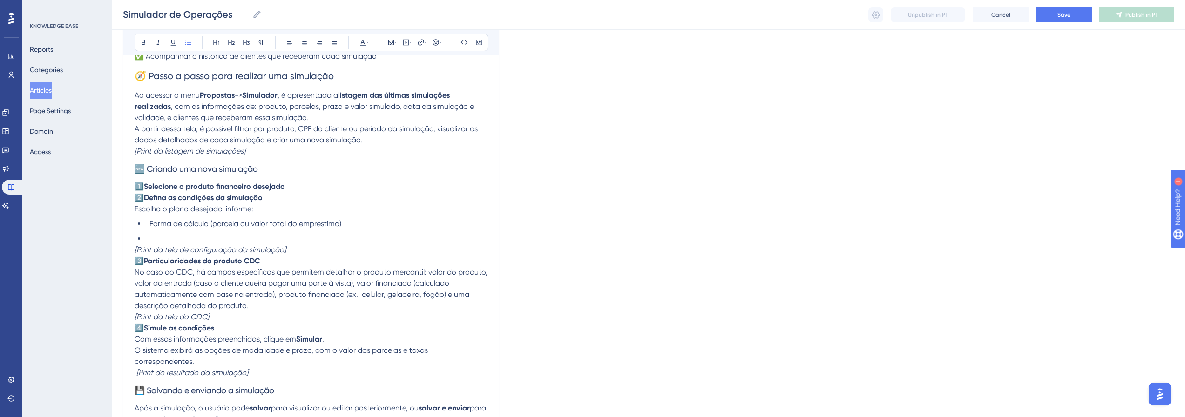
click at [147, 222] on li "Forma de cálculo (parcela ou valor total do emprestimo)" at bounding box center [317, 223] width 342 height 11
click at [242, 237] on li at bounding box center [317, 238] width 342 height 11
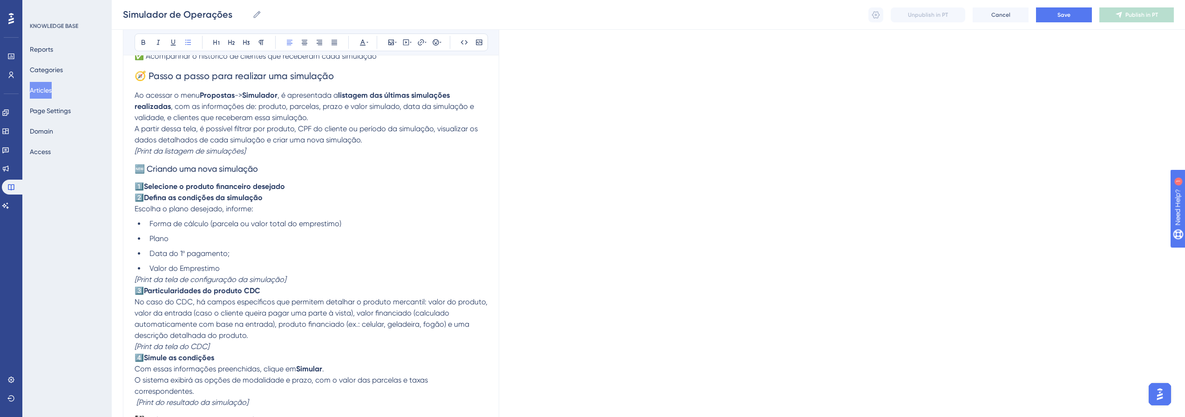
click at [307, 222] on span "Forma de cálculo (parcela ou valor total do emprestimo)" at bounding box center [245, 223] width 192 height 9
click at [183, 268] on span "Valor do Emprestimo" at bounding box center [184, 268] width 70 height 9
drag, startPoint x: 190, startPoint y: 269, endPoint x: 249, endPoint y: 289, distance: 62.0
click at [257, 307] on p "3️⃣ Particularidades do produto CDC No caso do CDC, há campos específicos que p…" at bounding box center [311, 313] width 353 height 56
click at [236, 269] on li "Valor do emprestimo" at bounding box center [317, 268] width 342 height 11
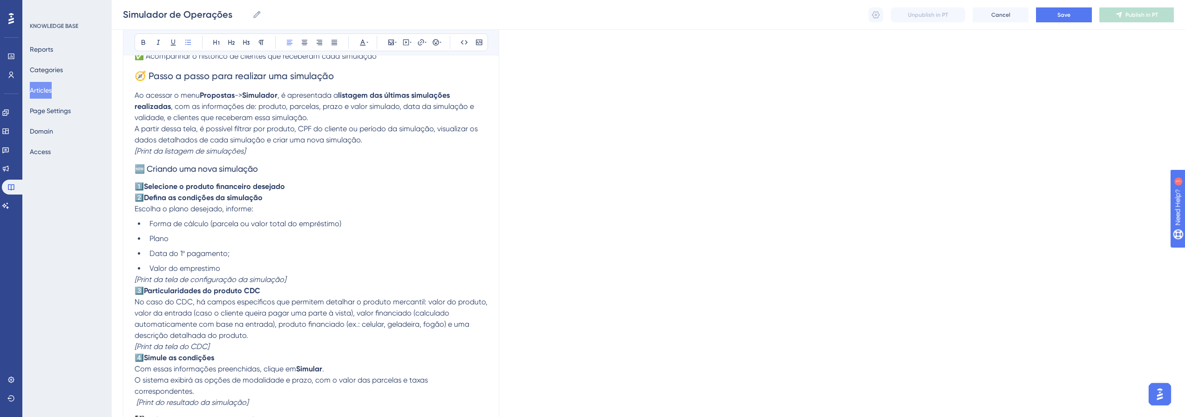
click at [202, 269] on span "Valor do emprestimo" at bounding box center [184, 268] width 71 height 9
click at [351, 221] on li "Forma de cálculo (parcela ou valor total do empréstimo)" at bounding box center [317, 223] width 342 height 11
click at [272, 241] on li "Plano" at bounding box center [317, 238] width 342 height 11
click at [246, 265] on li "Valor do empréstimo" at bounding box center [317, 268] width 342 height 11
click at [237, 212] on span "Escolha o plano desejado, informe:" at bounding box center [194, 208] width 119 height 9
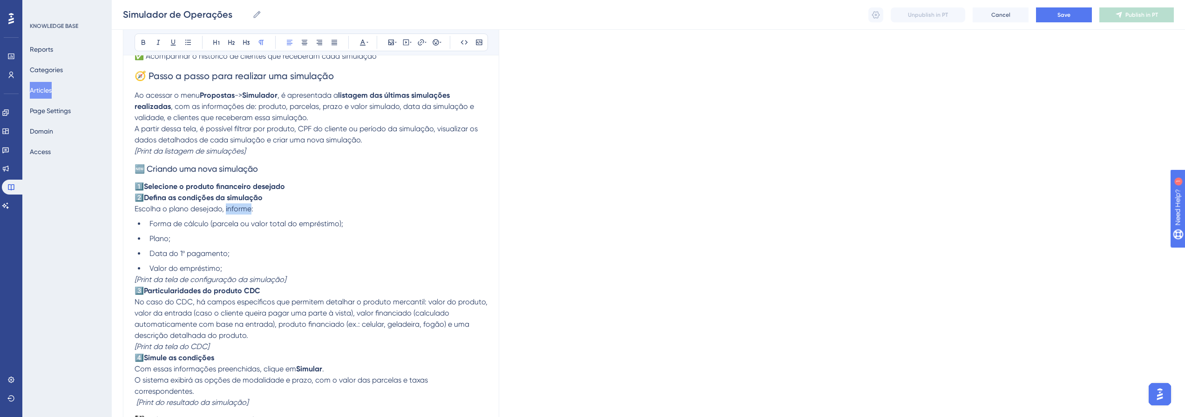
click at [237, 212] on span "Escolha o plano desejado, informe:" at bounding box center [194, 208] width 119 height 9
click at [297, 211] on p "1️⃣ Selecione o produto financeiro desejado 2️⃣ Defina as condições da simulaçã…" at bounding box center [311, 198] width 353 height 34
click at [255, 213] on p "1️⃣ Selecione o produto financeiro desejado 2️⃣ Defina as condições da simulaçã…" at bounding box center [311, 198] width 353 height 34
drag, startPoint x: 256, startPoint y: 211, endPoint x: 133, endPoint y: 211, distance: 123.3
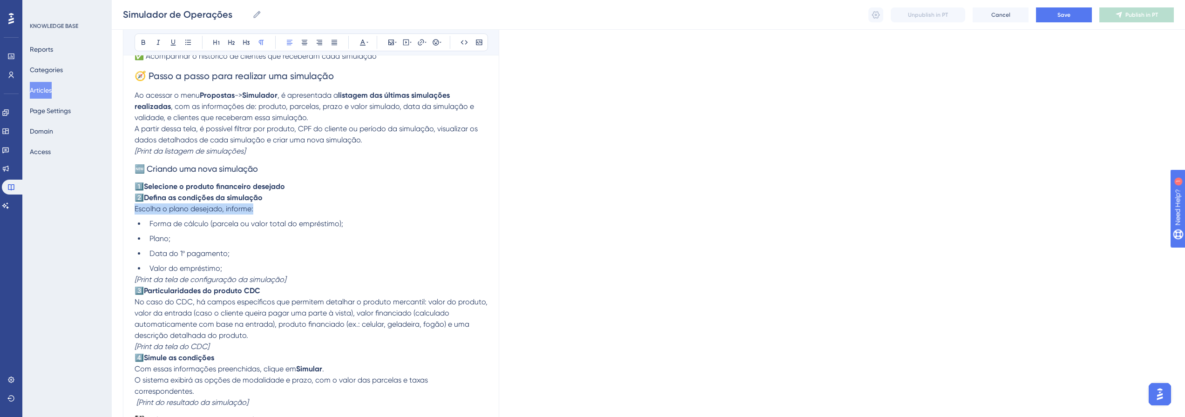
click at [133, 211] on div "Simulador de Operações Bold Italic Underline Bullet Point Heading 1 Heading 2 H…" at bounding box center [311, 228] width 376 height 993
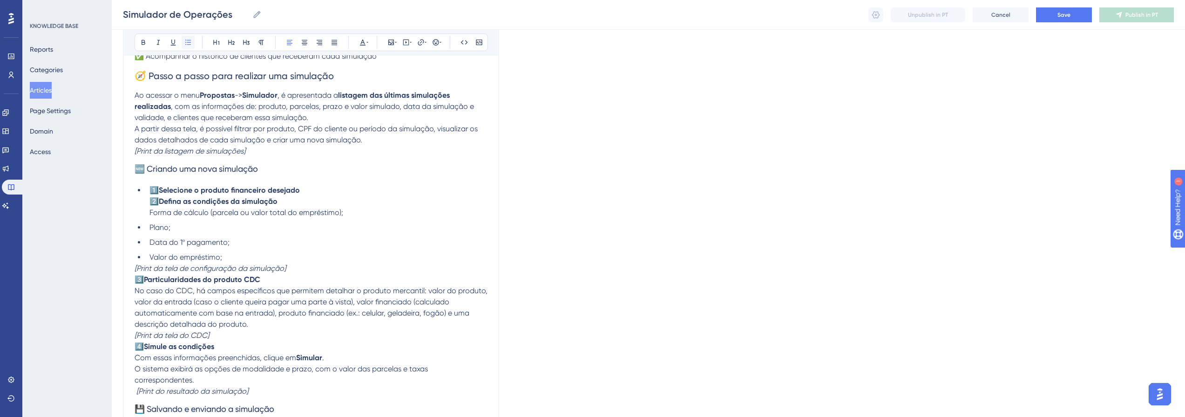
click at [183, 44] on button at bounding box center [188, 42] width 13 height 13
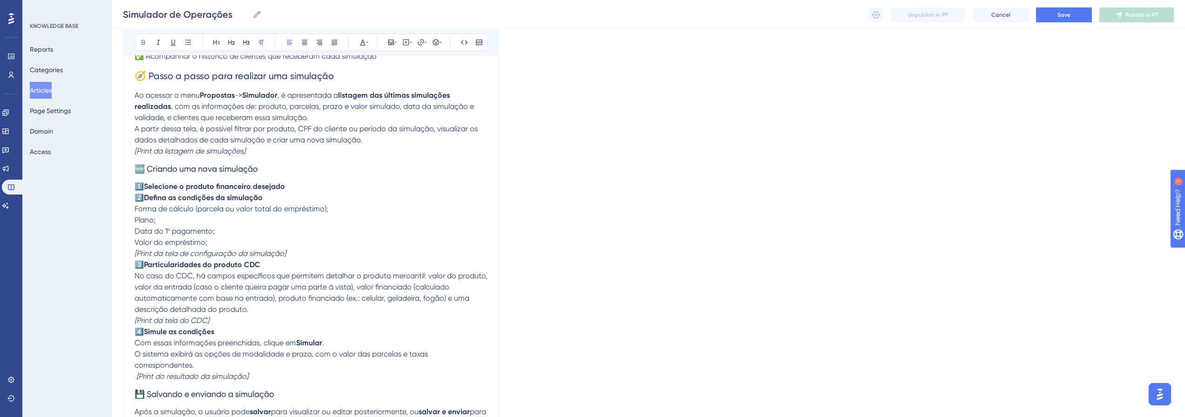
click at [277, 194] on p "1️⃣ Selecione o produto financeiro desejado 2️⃣ Defina as condições da simulaçã…" at bounding box center [311, 198] width 353 height 34
click at [182, 41] on button at bounding box center [188, 42] width 13 height 13
drag, startPoint x: 224, startPoint y: 246, endPoint x: 126, endPoint y: 221, distance: 101.3
click at [126, 221] on div "Simulador de Operações Bold Italic Underline Bullet Point Heading 1 Heading 2 H…" at bounding box center [311, 217] width 376 height 971
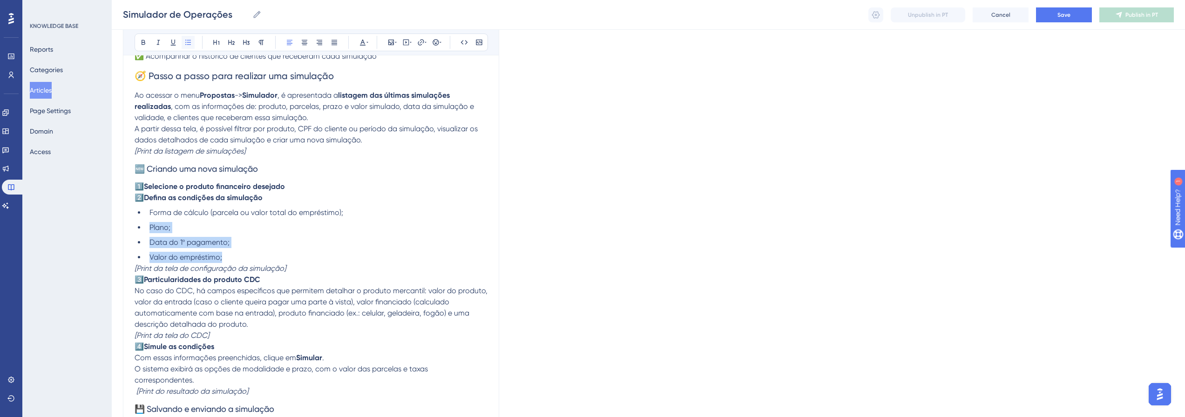
click at [186, 43] on icon at bounding box center [187, 42] width 7 height 7
click at [269, 257] on li "Valor do empréstimo;" at bounding box center [317, 257] width 342 height 11
drag, startPoint x: 425, startPoint y: 289, endPoint x: 495, endPoint y: 291, distance: 69.4
click at [495, 291] on div "Simulador de Operações Bold Italic Underline Bullet Point Heading 1 Heading 2 H…" at bounding box center [311, 223] width 376 height 982
click at [442, 295] on p "3️⃣ Particularidades do produto CDC No caso do CDC, há campos específicos que p…" at bounding box center [311, 302] width 353 height 56
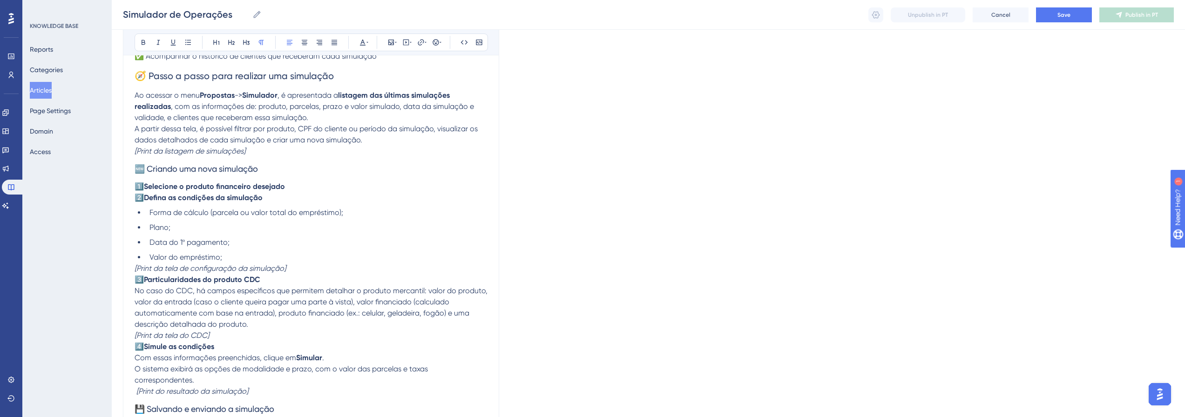
click at [425, 291] on span "No caso do CDC, há campos específicos que permitem detalhar o produto mercantil…" at bounding box center [312, 307] width 355 height 42
click at [429, 291] on span "No caso do CDC, há campos específicos que permitem detalhar o produto mercantil…" at bounding box center [312, 307] width 355 height 42
click at [426, 291] on span "No caso do CDC, há campos específicos que permitem detalhar o produto mercantil…" at bounding box center [312, 307] width 355 height 42
click at [183, 42] on button at bounding box center [188, 42] width 13 height 13
click at [211, 307] on span "valor do produto, valor da entrada (caso o cliente queira pagar uma parte à vis…" at bounding box center [319, 316] width 340 height 31
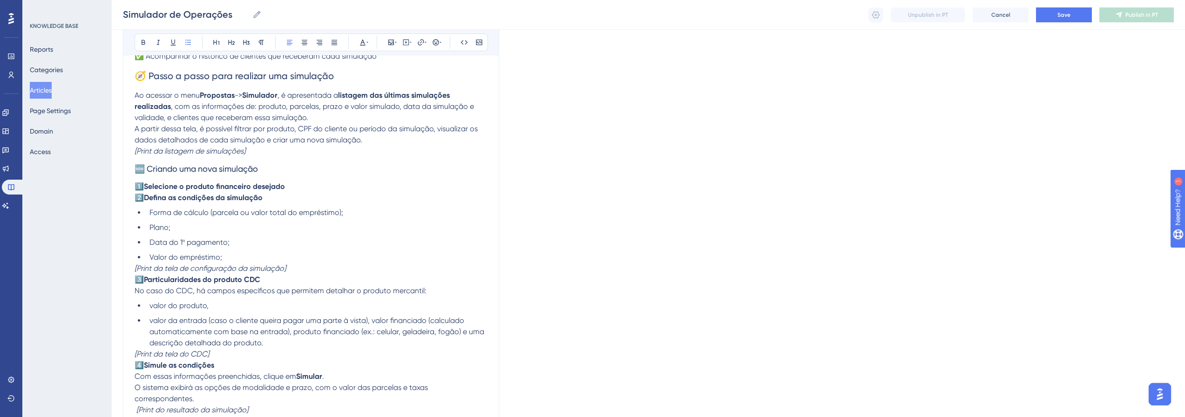
click at [373, 320] on span "valor da entrada (caso o cliente queira pagar uma parte à vista), valor financi…" at bounding box center [317, 331] width 337 height 31
drag, startPoint x: 357, startPoint y: 326, endPoint x: 363, endPoint y: 325, distance: 6.1
click at [360, 325] on li "valor da entrada (caso o cliente queira pagar uma parte à vista)," at bounding box center [317, 320] width 342 height 11
click at [382, 319] on li "valor da entrada (caso o cliente queira pagar uma parte à vista)," at bounding box center [317, 320] width 342 height 11
drag, startPoint x: 218, startPoint y: 337, endPoint x: 341, endPoint y: 337, distance: 122.4
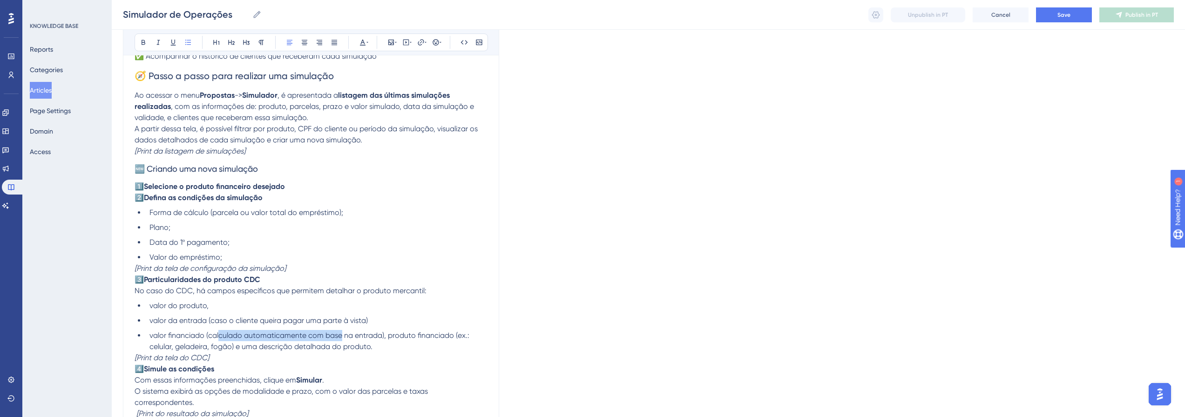
click at [341, 337] on span "valor financiado (calculado automaticamente com base na entrada), produto finan…" at bounding box center [310, 341] width 322 height 20
click at [389, 337] on span "valor financiado (calculado automaticamente com base na entrada), produto finan…" at bounding box center [310, 341] width 322 height 20
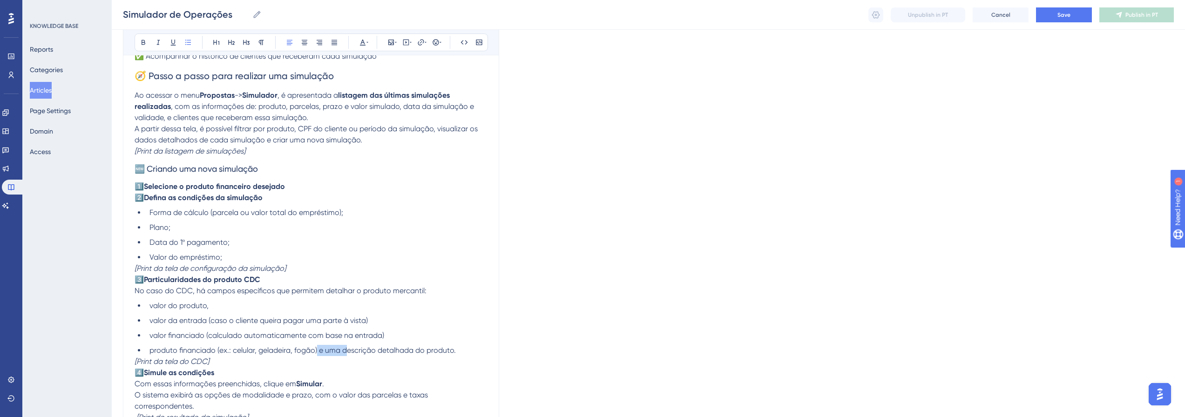
drag, startPoint x: 318, startPoint y: 351, endPoint x: 345, endPoint y: 352, distance: 27.0
click at [345, 352] on span "produto financiado (ex.: celular, geladeira, fogão) e uma descrição detalhada d…" at bounding box center [302, 350] width 306 height 9
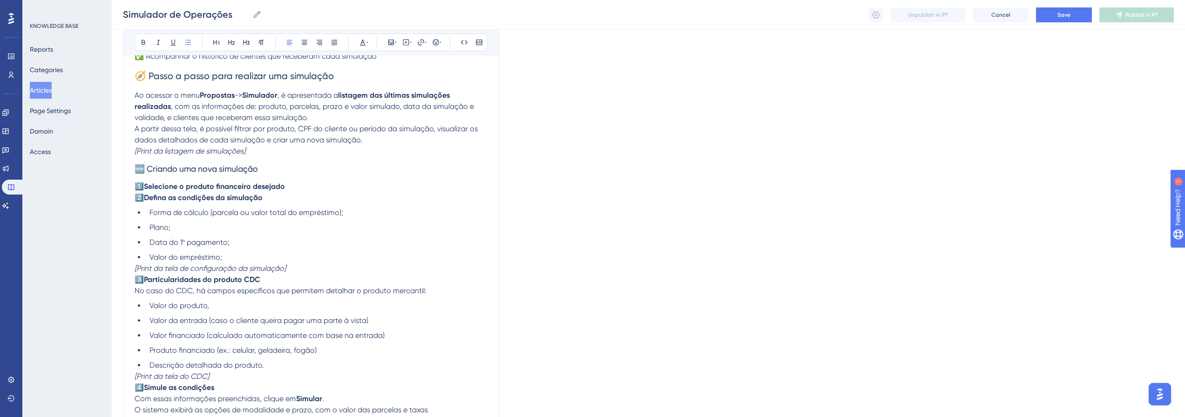
click at [236, 310] on li "Valor do produto," at bounding box center [317, 305] width 342 height 11
click at [427, 312] on ul "Valor do produto; Valor da entrada (caso o cliente queira pagar uma parte à vis…" at bounding box center [311, 335] width 353 height 71
click at [415, 330] on ul "Valor do produto; Valor da entrada (caso o cliente queira pagar uma parte à vis…" at bounding box center [311, 335] width 353 height 71
click at [351, 346] on li "Produto financiado (ex.: celular, geladeira, fogão)" at bounding box center [317, 350] width 342 height 11
click at [280, 360] on li "Descrição detalhada do produto." at bounding box center [317, 365] width 342 height 11
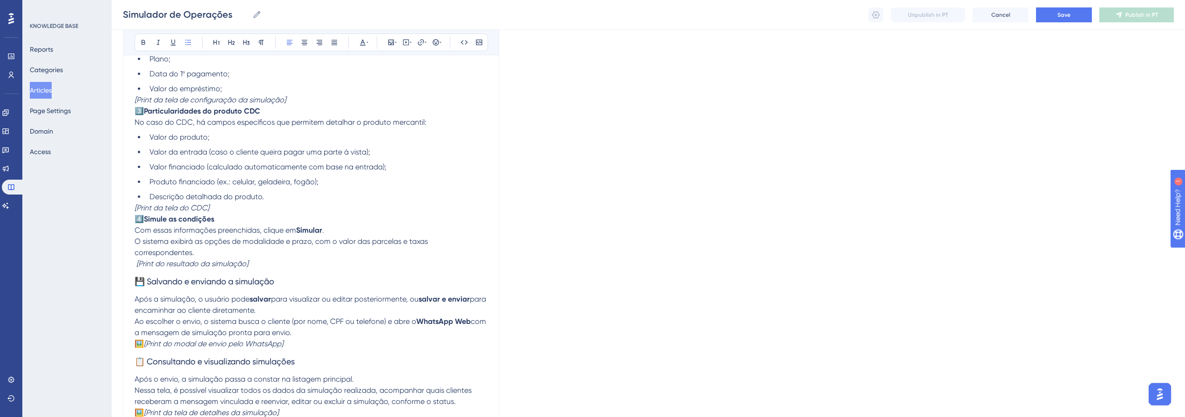
scroll to position [559, 0]
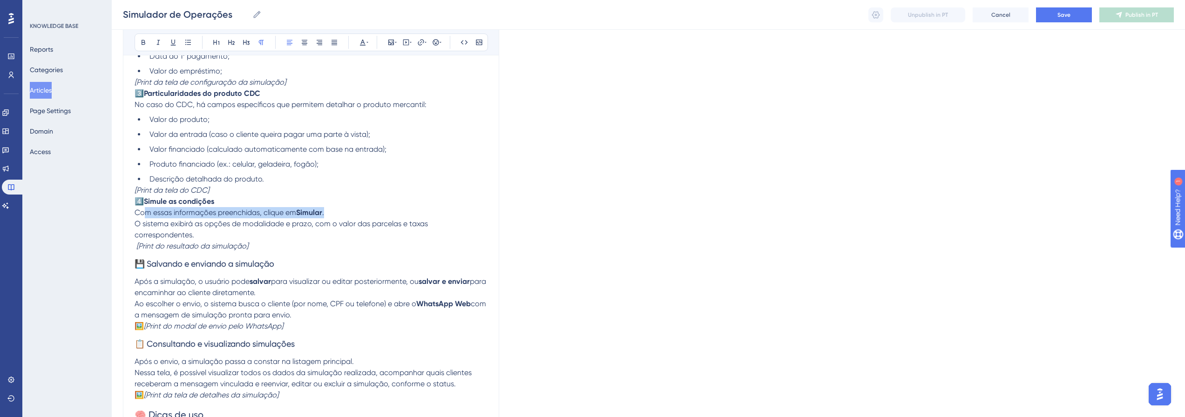
drag, startPoint x: 147, startPoint y: 214, endPoint x: 341, endPoint y: 215, distance: 193.6
click at [341, 215] on p "4️⃣ Simule as condições Com essas informações preenchidas, clique em Simular . …" at bounding box center [311, 224] width 353 height 56
drag, startPoint x: 138, startPoint y: 279, endPoint x: 373, endPoint y: 296, distance: 235.2
click at [373, 296] on p "Após a simulação, o usuário pode salvar para visualizar ou editar posteriorment…" at bounding box center [311, 287] width 353 height 22
click at [336, 294] on p "Após a simulação, o usuário pode salvar para visualizar ou editar posteriorment…" at bounding box center [311, 287] width 353 height 22
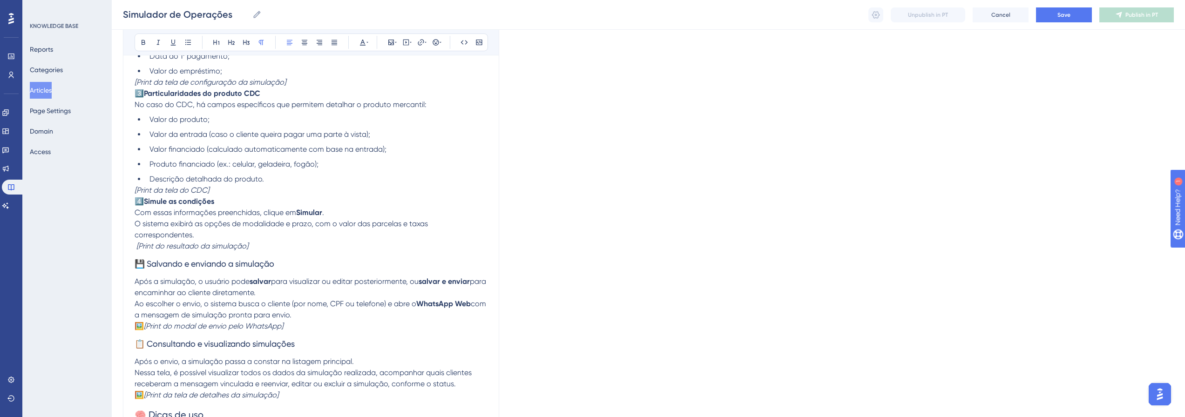
click at [220, 305] on span "Ao escolher o envio, o sistema busca o cliente (por nome, CPF ou telefone) e ab…" at bounding box center [276, 303] width 282 height 9
click at [269, 303] on span "Ao escolher o envio, realiza-se a busca o cliente (por nome, CPF ou telefone) e…" at bounding box center [279, 303] width 289 height 9
drag, startPoint x: 430, startPoint y: 303, endPoint x: 515, endPoint y: 307, distance: 85.3
click at [515, 307] on div "Language Portuguese (Default) Simulador de Operações Bold Italic Underline Bull…" at bounding box center [648, 63] width 1051 height 1124
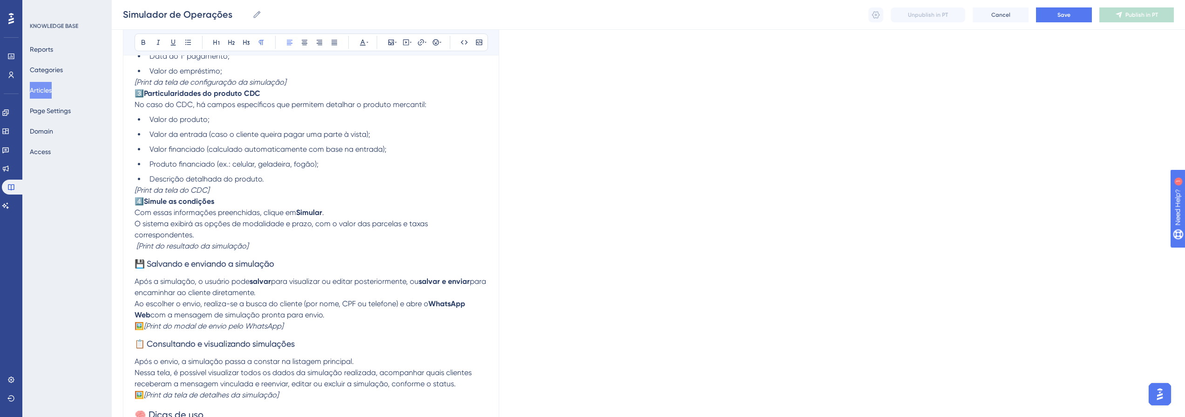
click at [144, 322] on span "🖼️" at bounding box center [139, 326] width 9 height 9
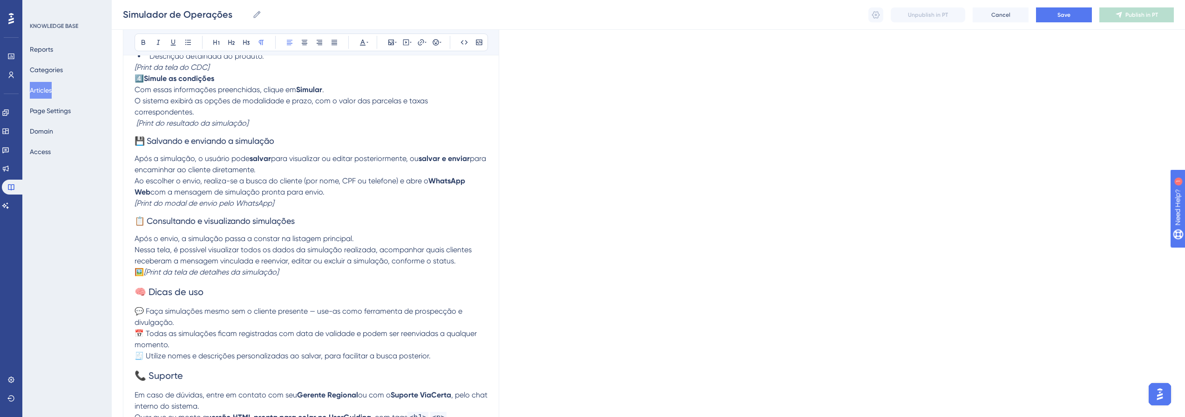
scroll to position [698, 0]
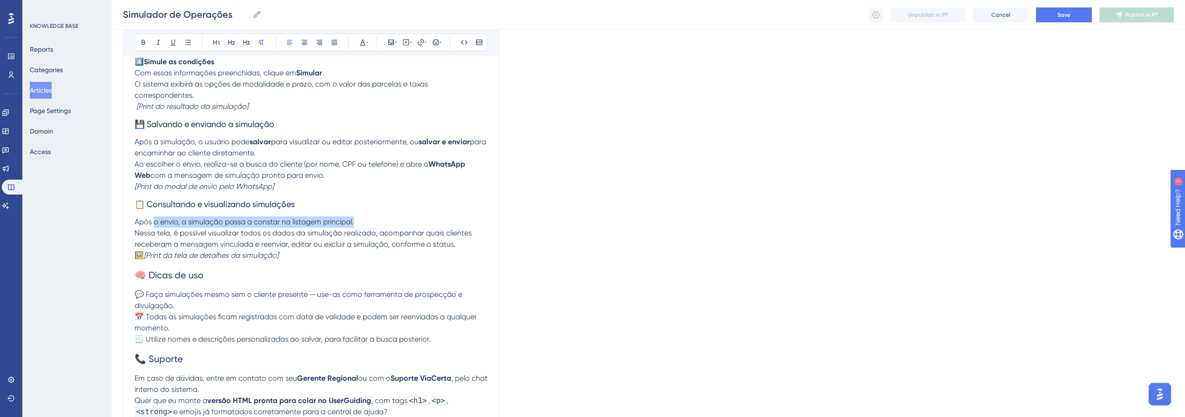
drag, startPoint x: 154, startPoint y: 219, endPoint x: 364, endPoint y: 223, distance: 210.4
click at [364, 223] on p "Após o envio, a simulação passa a constar na listagem principal. Nessa tela, é …" at bounding box center [311, 233] width 353 height 34
click at [377, 237] on span "Nessa tela, é possível visualizar todos os dados da simulação realizada, acompa…" at bounding box center [304, 239] width 339 height 20
click at [148, 256] on em "[Print da tela de detalhes da simulação]" at bounding box center [211, 255] width 135 height 9
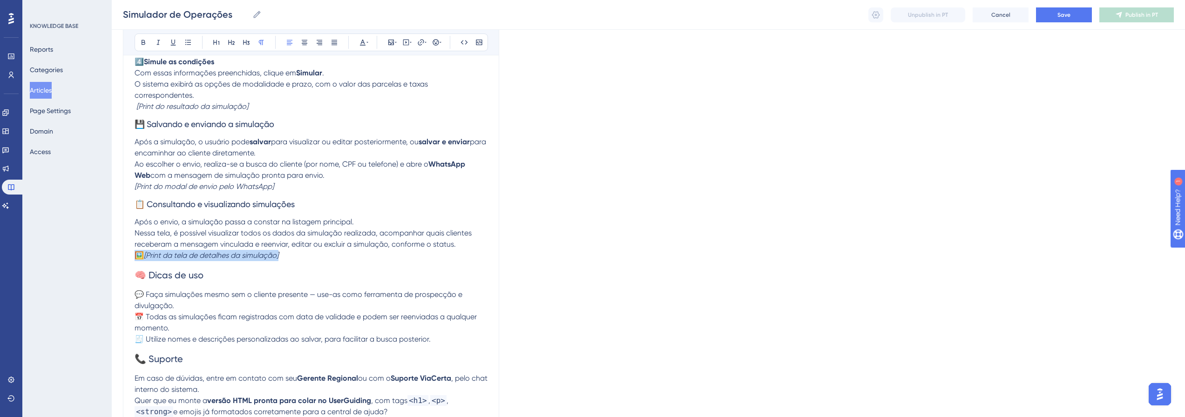
drag, startPoint x: 218, startPoint y: 254, endPoint x: 89, endPoint y: 253, distance: 128.9
click at [149, 255] on em "[Print da tela de detalhes da simulação]" at bounding box center [211, 255] width 135 height 9
click at [144, 257] on span "🖼️" at bounding box center [139, 255] width 9 height 9
click at [167, 284] on h2 "🧠 Dicas de uso" at bounding box center [311, 275] width 353 height 28
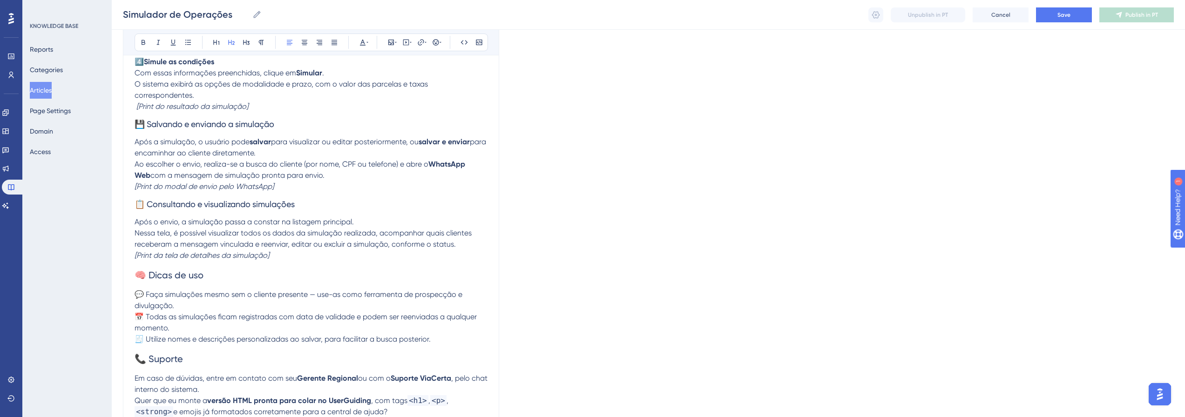
click at [177, 272] on span "🧠 Dicas de uso" at bounding box center [169, 274] width 69 height 11
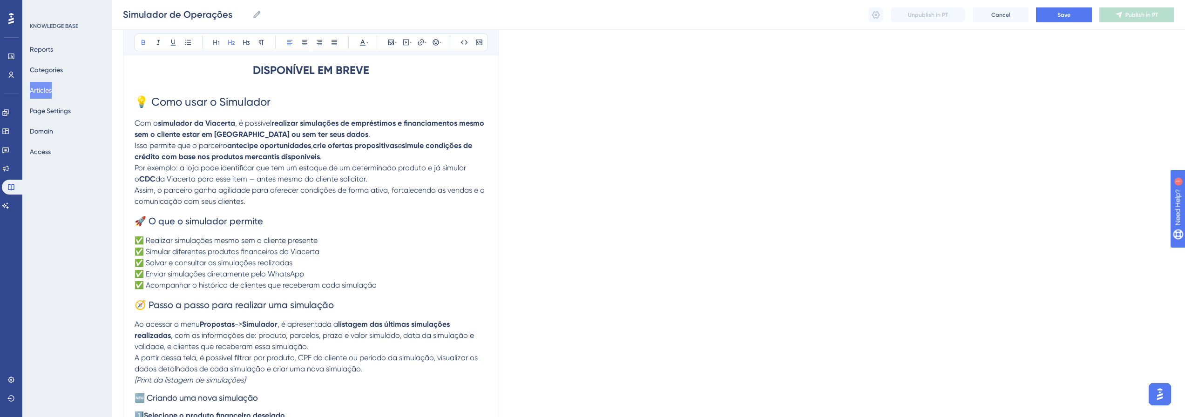
scroll to position [140, 0]
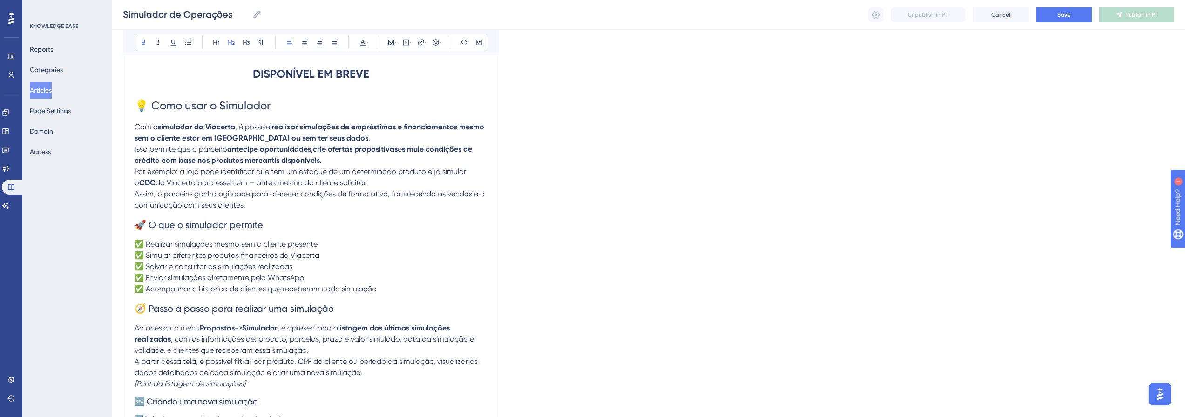
click at [203, 105] on span "💡 Como usar o Simulador" at bounding box center [203, 105] width 136 height 13
click at [145, 40] on icon at bounding box center [143, 42] width 7 height 7
click at [305, 202] on p "Por exemplo: a loja pode identificar que tem um estoque de um determinado produ…" at bounding box center [311, 188] width 353 height 45
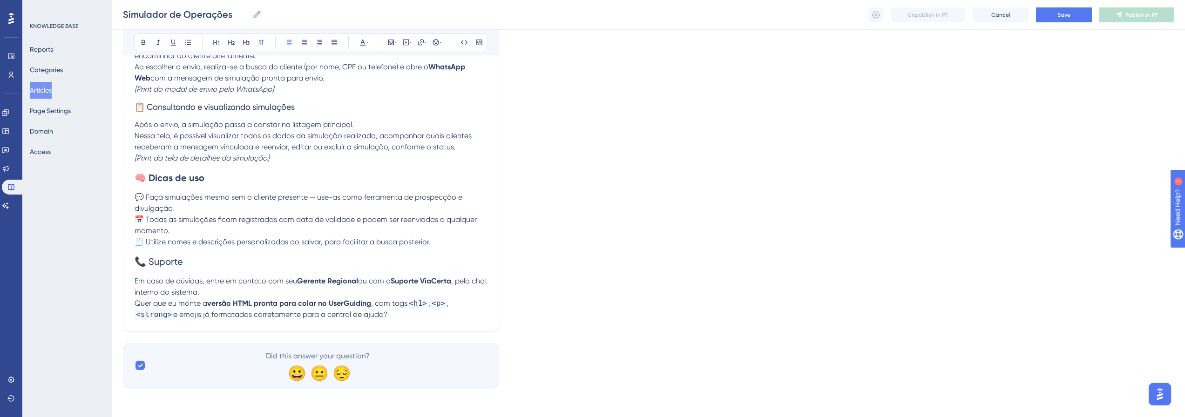
scroll to position [796, 0]
drag, startPoint x: 150, startPoint y: 243, endPoint x: 395, endPoint y: 243, distance: 245.3
click at [395, 243] on span "🧾 Utilize nomes e descrições personalizadas ao salvar, para facilitar a busca p…" at bounding box center [283, 241] width 296 height 9
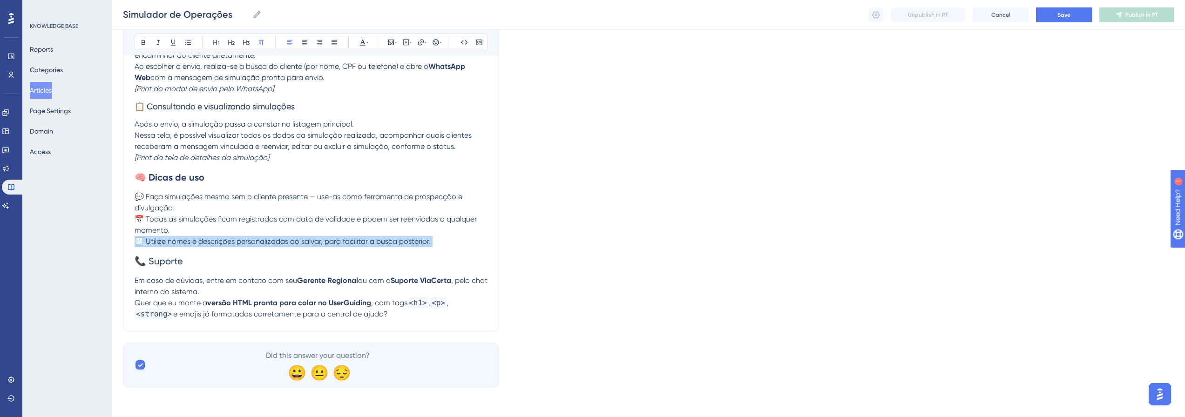
click at [395, 243] on span "🧾 Utilize nomes e descrições personalizadas ao salvar, para facilitar a busca p…" at bounding box center [283, 241] width 296 height 9
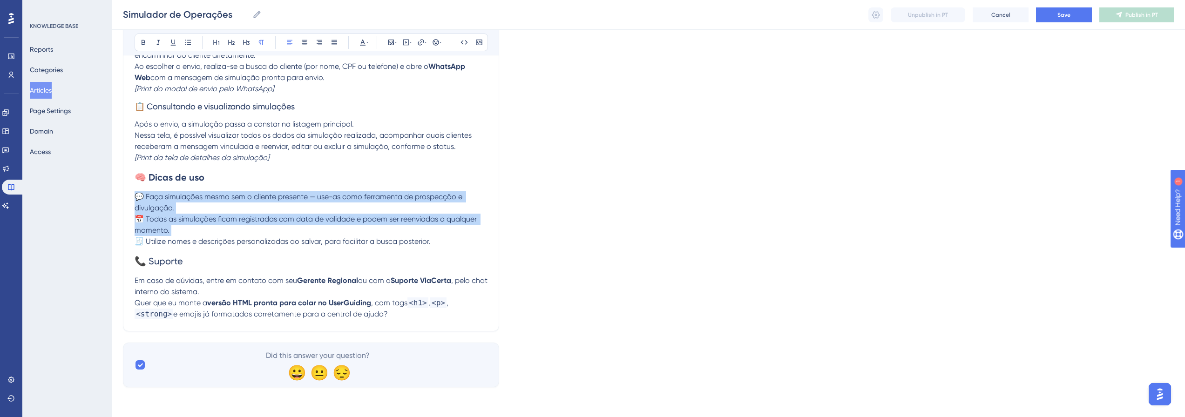
click at [396, 243] on span "🧾 Utilize nomes e descrições personalizadas ao salvar, para facilitar a busca p…" at bounding box center [283, 241] width 296 height 9
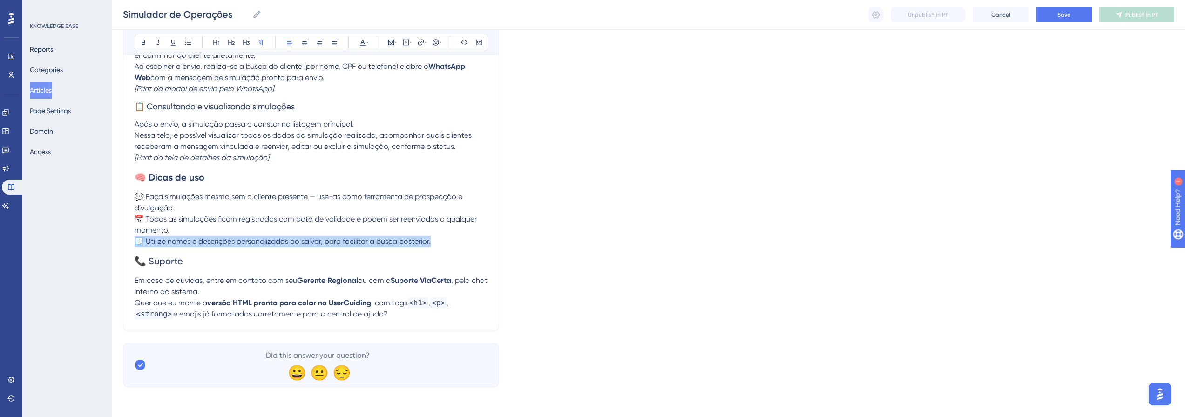
drag, startPoint x: 439, startPoint y: 242, endPoint x: 121, endPoint y: 240, distance: 318.4
drag, startPoint x: 434, startPoint y: 281, endPoint x: 439, endPoint y: 283, distance: 5.4
click at [439, 283] on strong "Suporte ViaCerta" at bounding box center [421, 280] width 61 height 9
drag, startPoint x: 250, startPoint y: 290, endPoint x: 378, endPoint y: 314, distance: 129.7
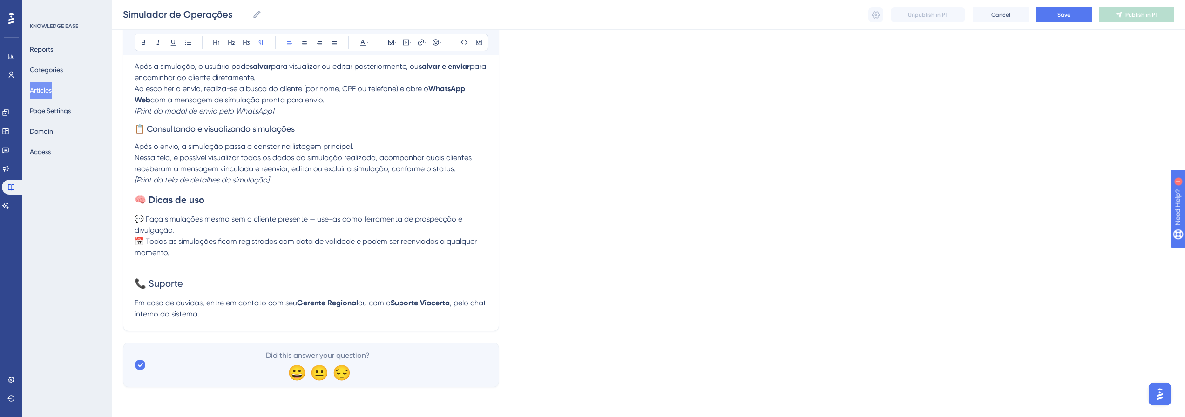
scroll to position [774, 0]
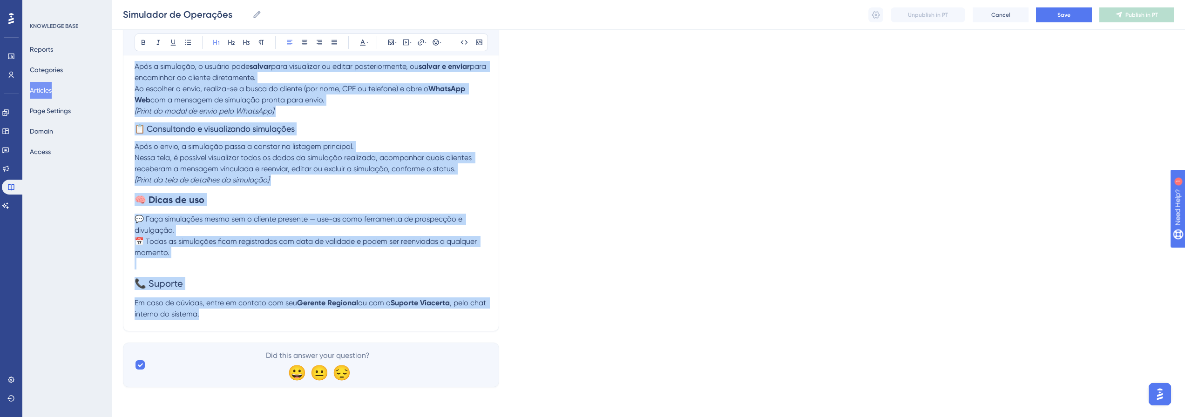
copy div "LOREMIPSUM DO SITAM 💡 Cons adip e Seddoeius Tem i utlaboree do Magnaali , e adm…"
click at [324, 188] on h2 "🧠 Dicas de uso" at bounding box center [311, 200] width 353 height 28
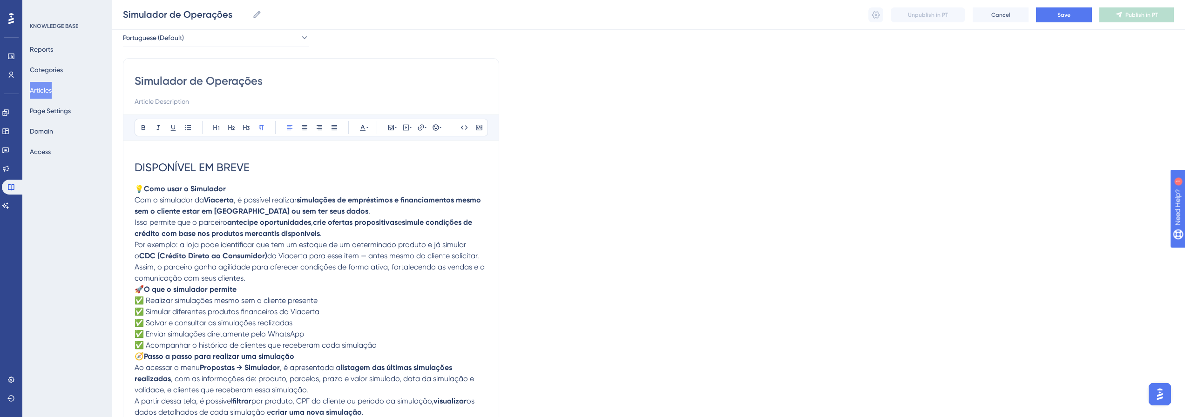
scroll to position [0, 0]
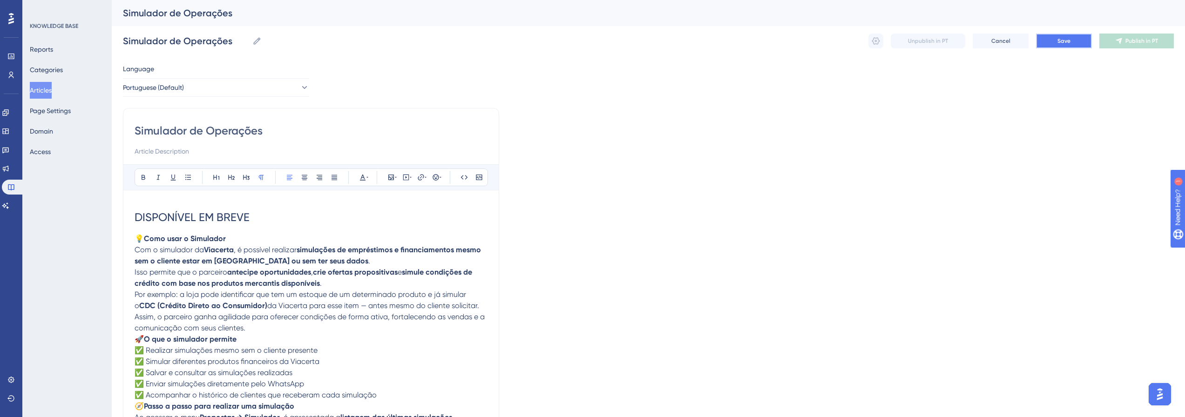
click at [1068, 46] on button "Save" at bounding box center [1064, 41] width 56 height 15
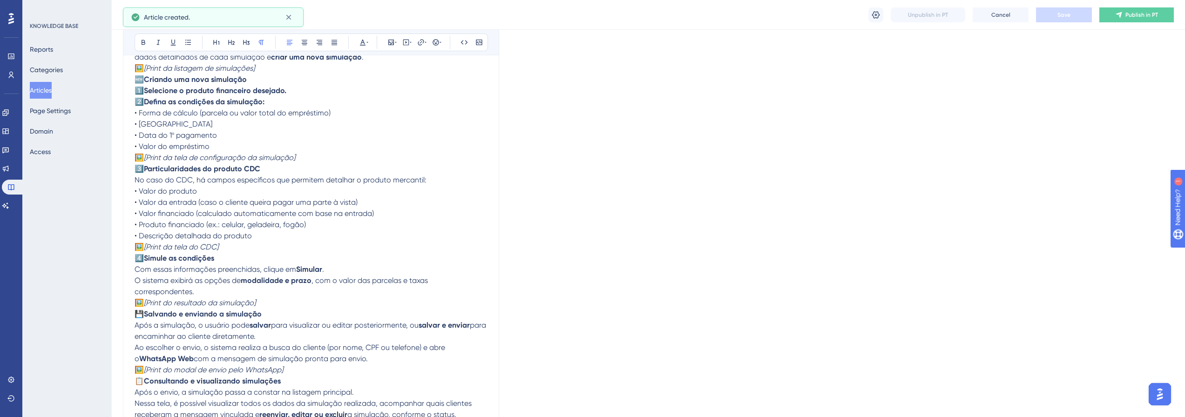
scroll to position [268, 0]
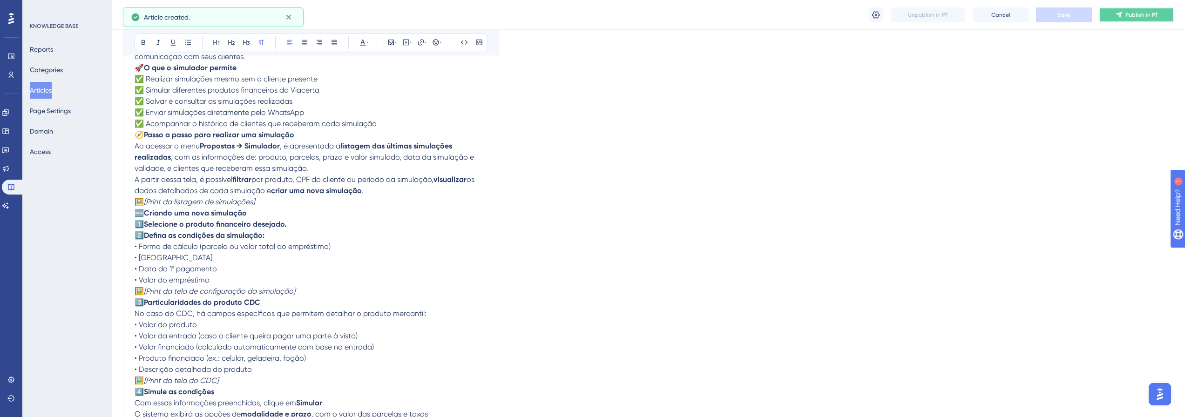
click at [1151, 14] on span "Publish in PT" at bounding box center [1141, 14] width 33 height 7
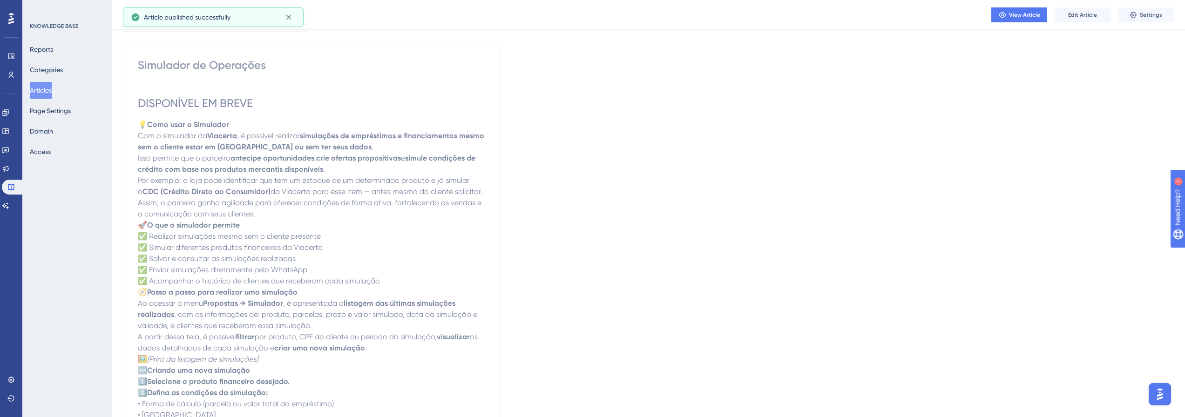
scroll to position [0, 0]
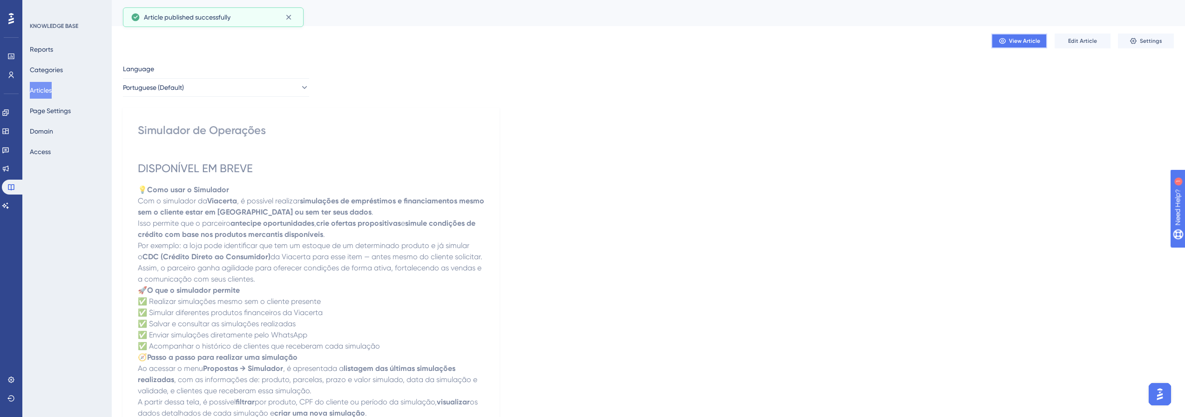
click at [1000, 44] on icon at bounding box center [1001, 40] width 7 height 7
click at [1081, 46] on button "Edit Article" at bounding box center [1082, 41] width 56 height 15
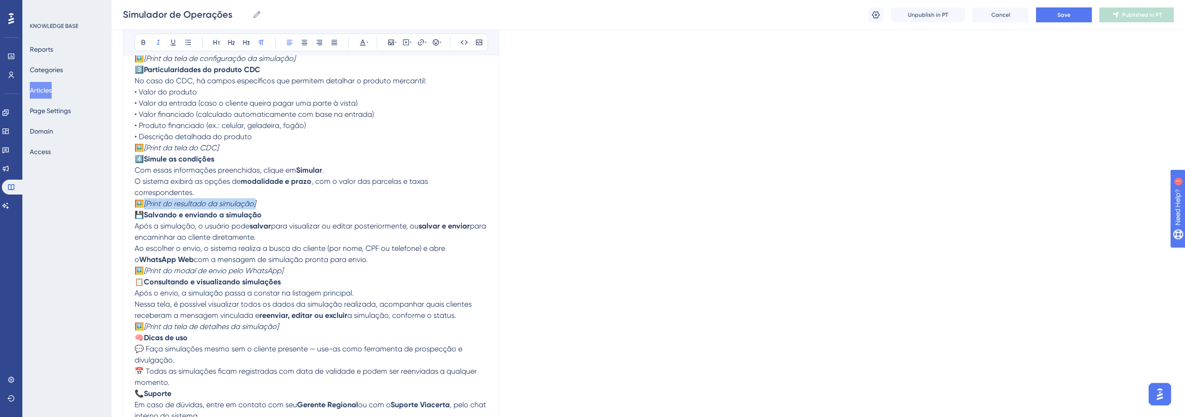
drag, startPoint x: 262, startPoint y: 202, endPoint x: 147, endPoint y: 202, distance: 114.5
click at [147, 202] on p "🖼️ [Print do resultado da simulação]" at bounding box center [311, 203] width 353 height 11
drag, startPoint x: 233, startPoint y: 148, endPoint x: 147, endPoint y: 143, distance: 86.2
click at [147, 143] on p "🖼️ [Print da tela do CDC]" at bounding box center [311, 147] width 353 height 11
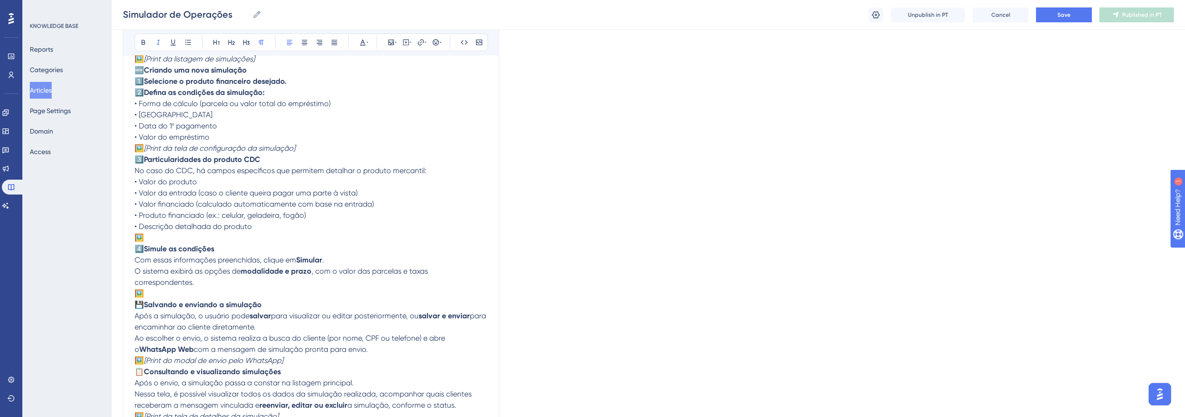
scroll to position [407, 0]
drag, startPoint x: 303, startPoint y: 148, endPoint x: 143, endPoint y: 149, distance: 160.1
click at [143, 149] on p "🖼️ [Print da tela de configuração da simulação]" at bounding box center [311, 151] width 353 height 11
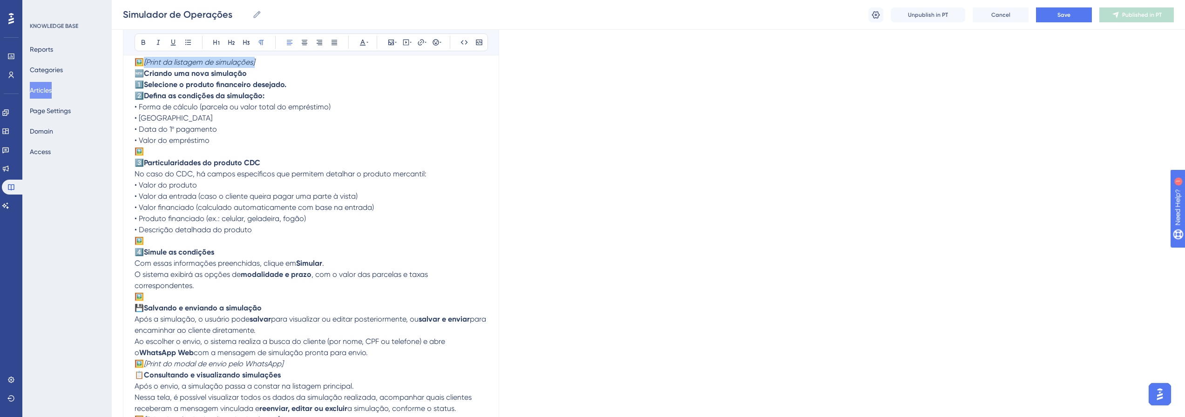
drag, startPoint x: 144, startPoint y: 62, endPoint x: 272, endPoint y: 66, distance: 128.0
click at [272, 66] on p "🖼️ [Print da listagem de simulações]" at bounding box center [311, 62] width 353 height 11
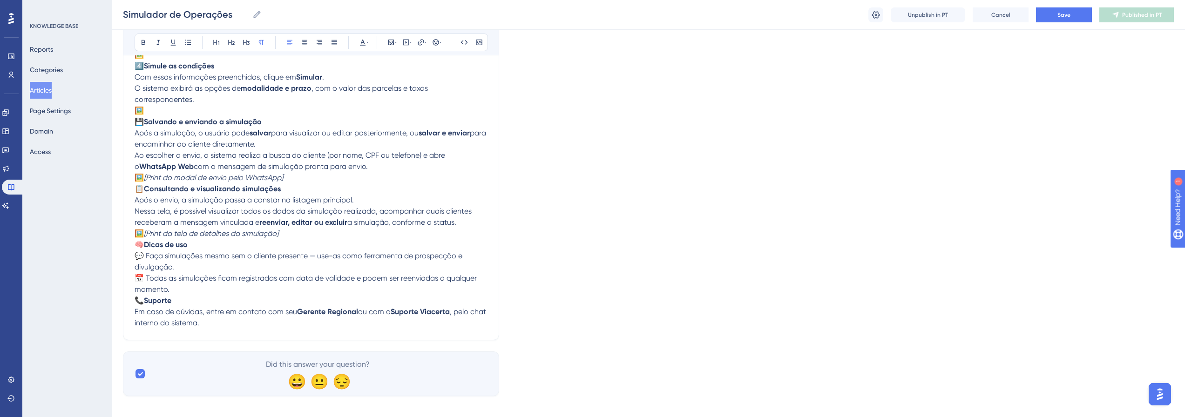
scroll to position [602, 0]
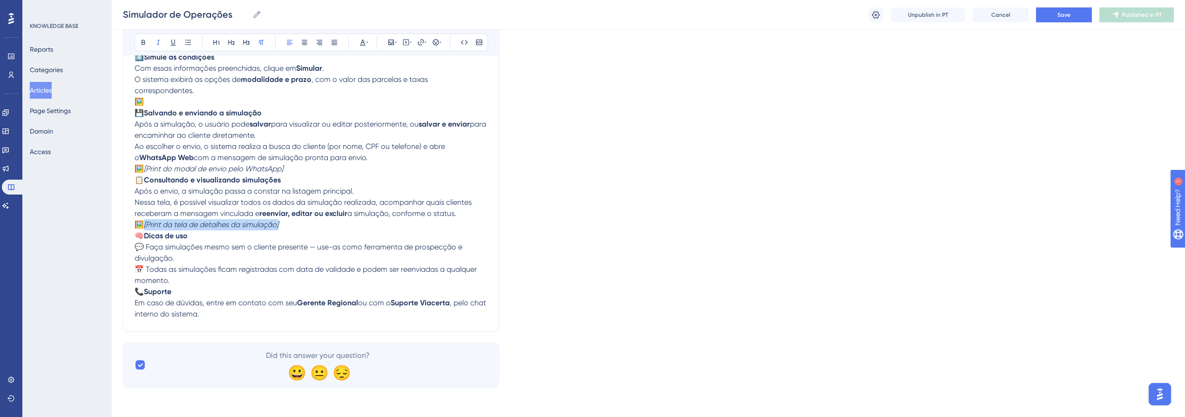
drag, startPoint x: 291, startPoint y: 224, endPoint x: 147, endPoint y: 225, distance: 144.3
click at [147, 225] on p "🖼️ [Print da tela de detalhes da simulação]" at bounding box center [311, 224] width 353 height 11
drag, startPoint x: 256, startPoint y: 170, endPoint x: 146, endPoint y: 172, distance: 110.3
click at [146, 172] on p "🖼️ [Print do modal de envio pelo WhatsApp]" at bounding box center [311, 168] width 353 height 11
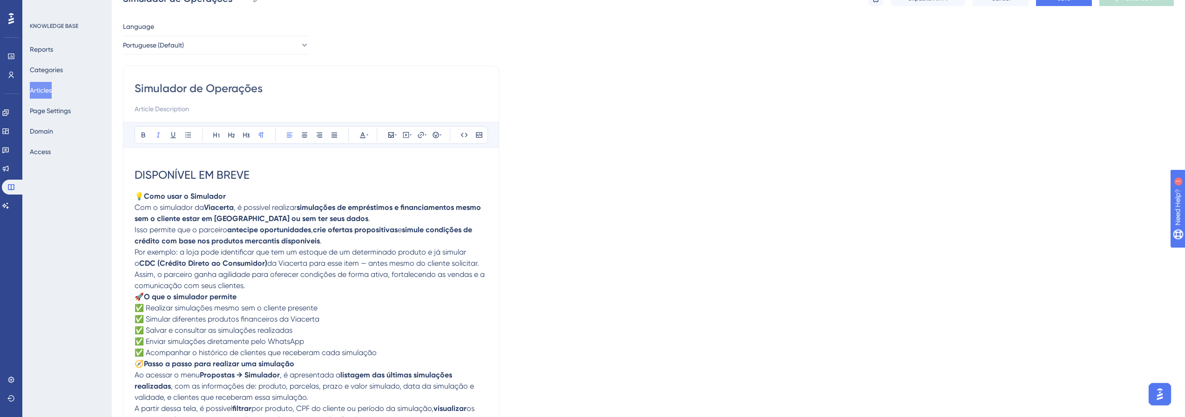
scroll to position [0, 0]
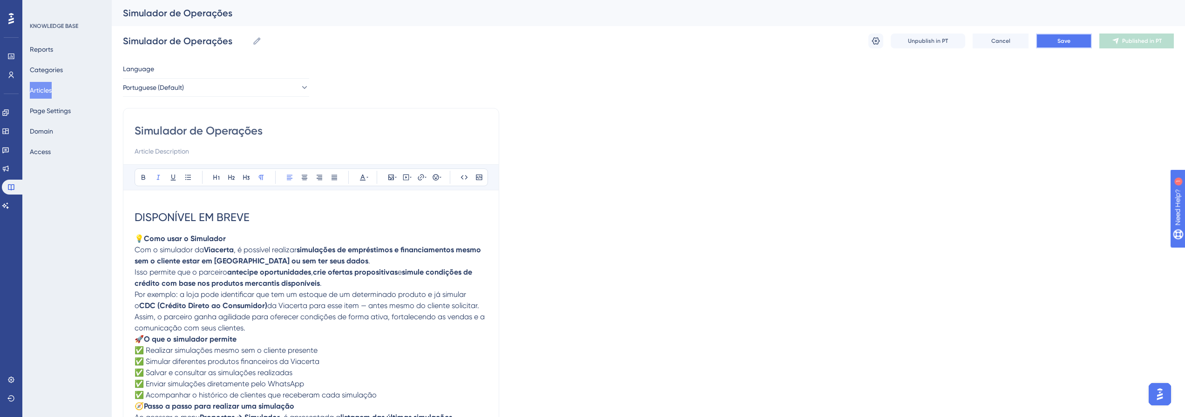
click at [1074, 40] on button "Save" at bounding box center [1064, 41] width 56 height 15
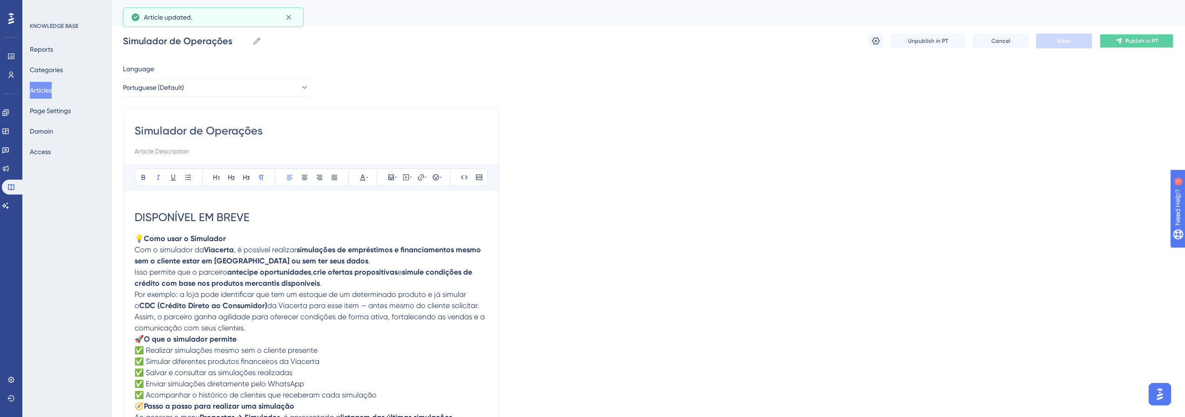
click at [1138, 42] on span "Publish in PT" at bounding box center [1141, 40] width 33 height 7
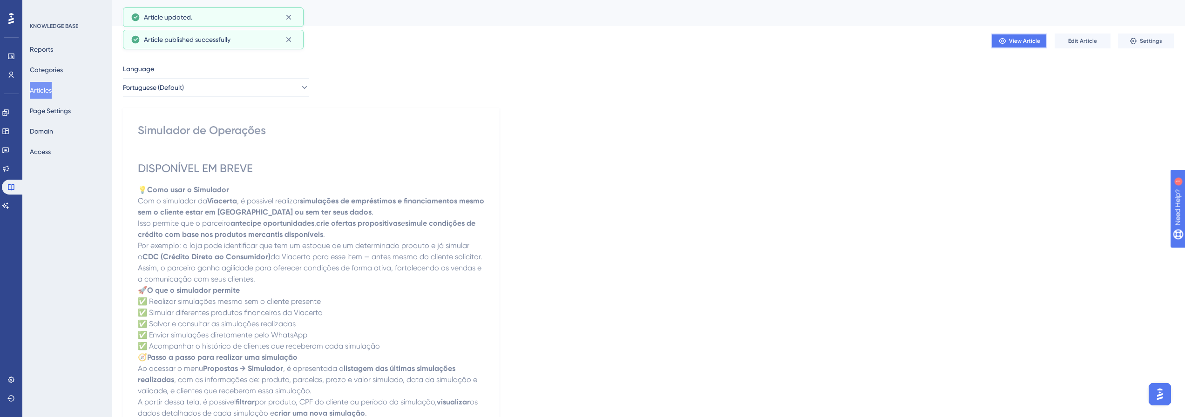
click at [1023, 40] on span "View Article" at bounding box center [1024, 40] width 31 height 7
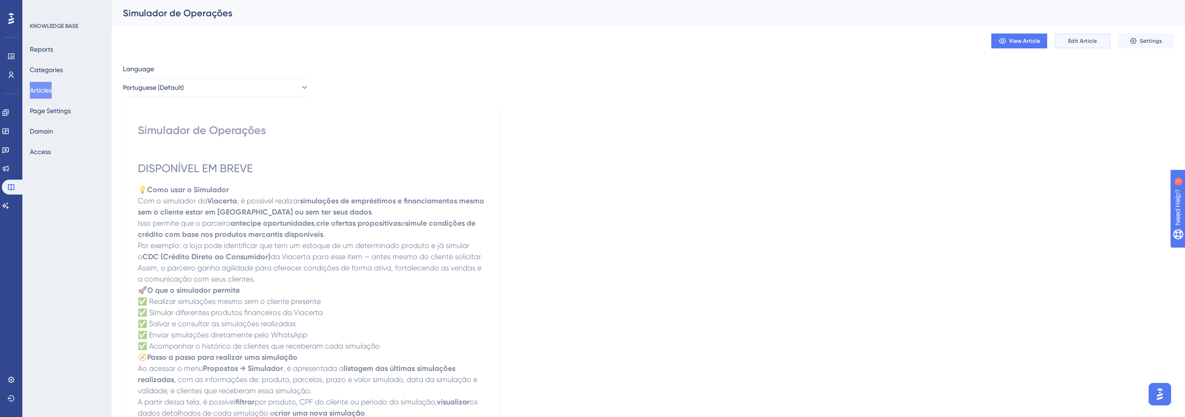
click at [1086, 37] on button "Edit Article" at bounding box center [1082, 41] width 56 height 15
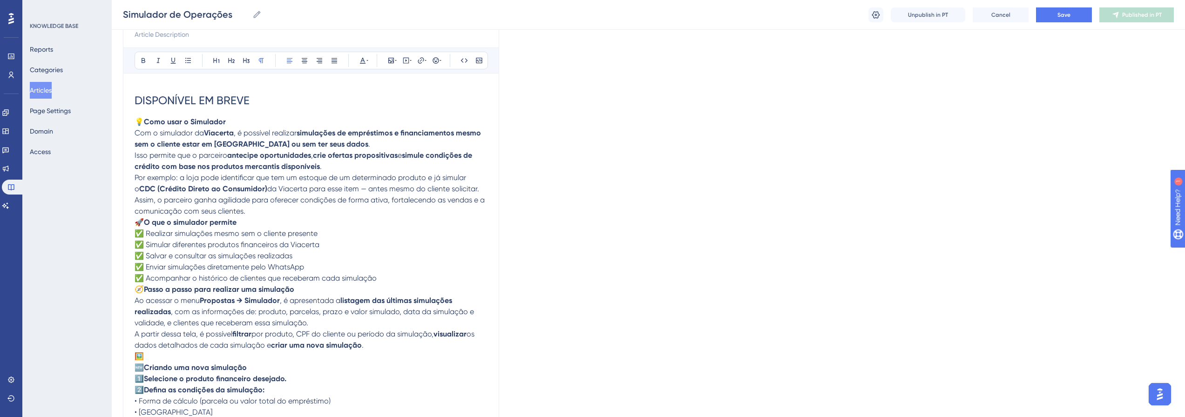
scroll to position [35, 0]
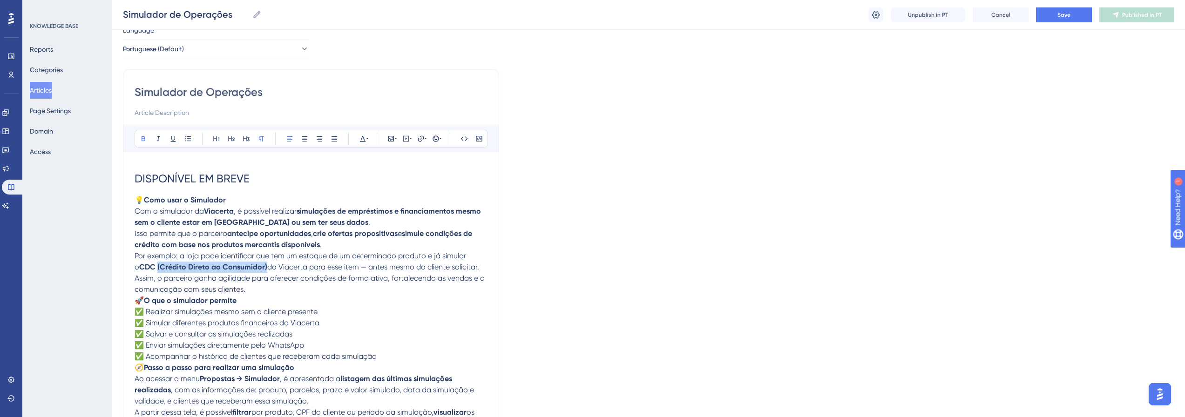
drag, startPoint x: 260, startPoint y: 266, endPoint x: 152, endPoint y: 269, distance: 108.0
click at [152, 269] on p "Por exemplo: a loja pode identificar que tem um estoque de um determinado produ…" at bounding box center [311, 261] width 353 height 22
click at [1064, 15] on span "Save" at bounding box center [1063, 14] width 13 height 7
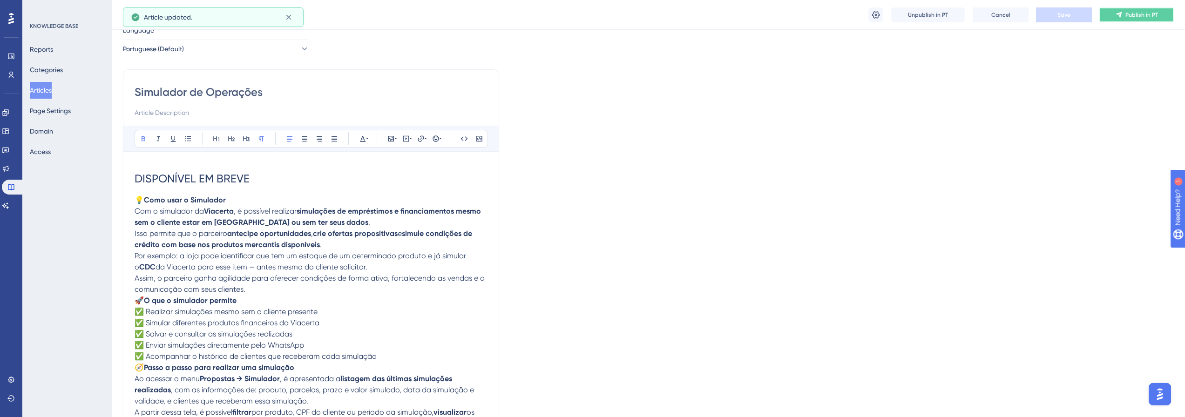
click at [1134, 13] on span "Publish in PT" at bounding box center [1141, 14] width 33 height 7
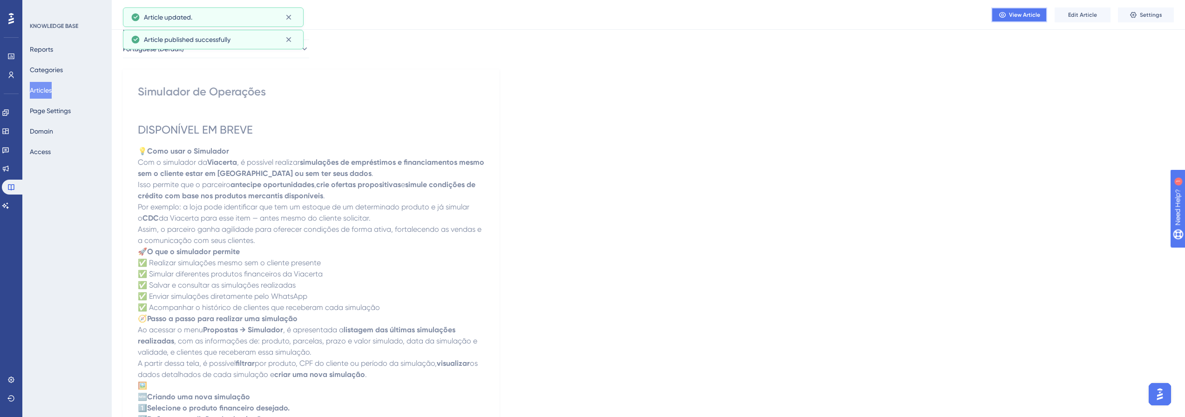
click at [1029, 15] on span "View Article" at bounding box center [1024, 14] width 31 height 7
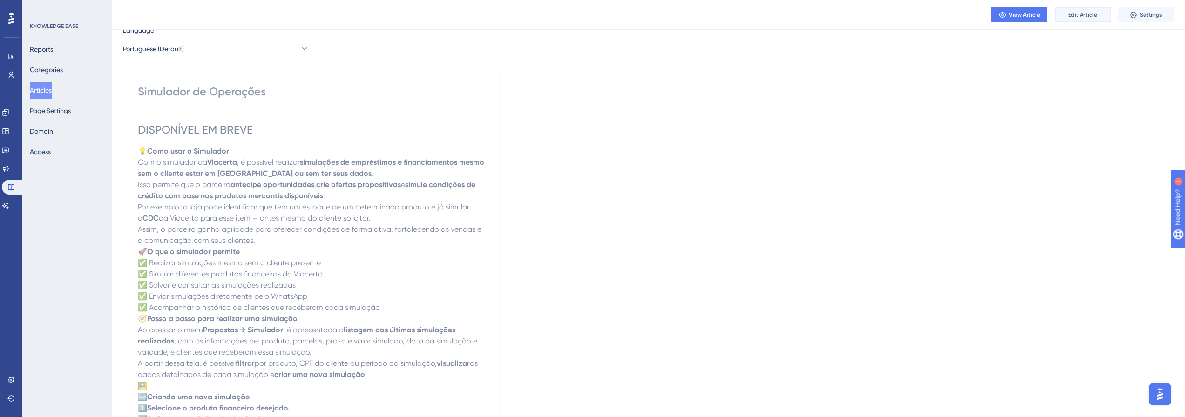
click at [1093, 15] on span "Edit Article" at bounding box center [1082, 14] width 29 height 7
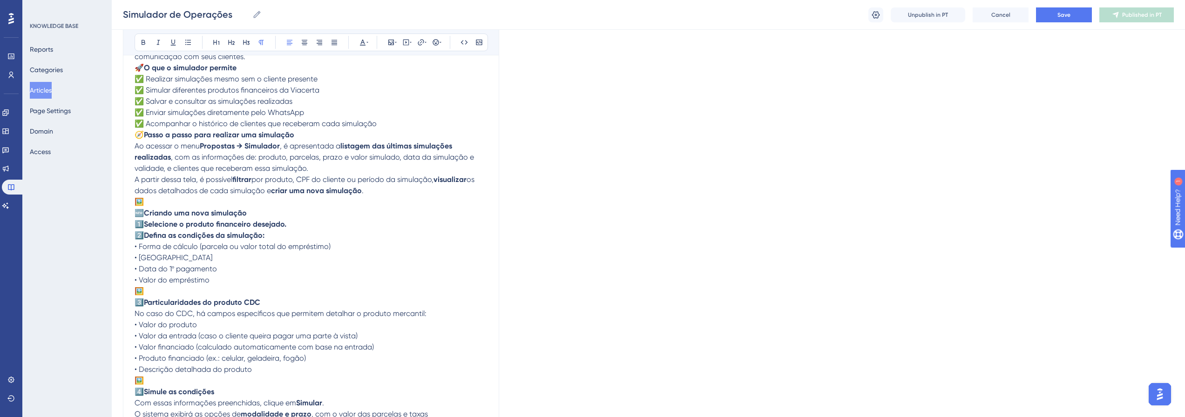
scroll to position [217, 0]
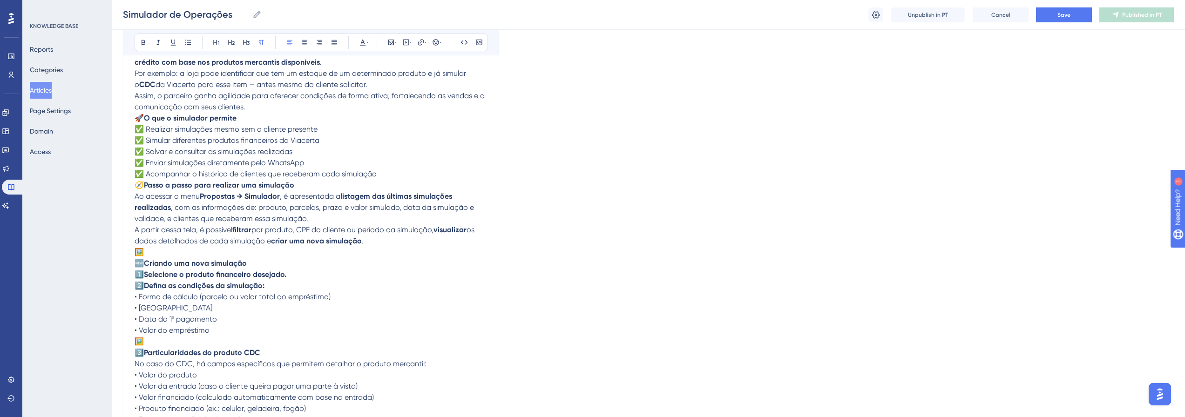
click at [139, 184] on span "🧭" at bounding box center [139, 185] width 9 height 9
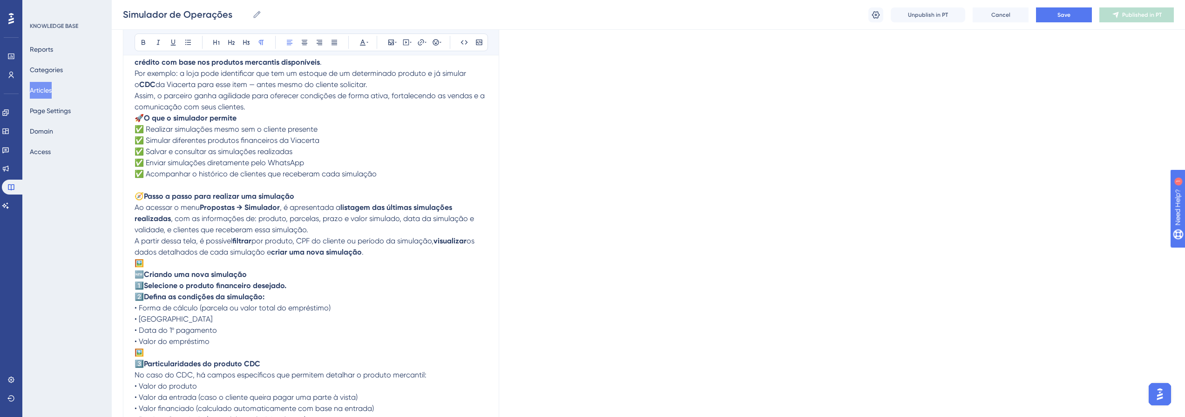
click at [135, 261] on span "🖼️" at bounding box center [139, 263] width 9 height 9
click at [242, 182] on p at bounding box center [311, 185] width 353 height 11
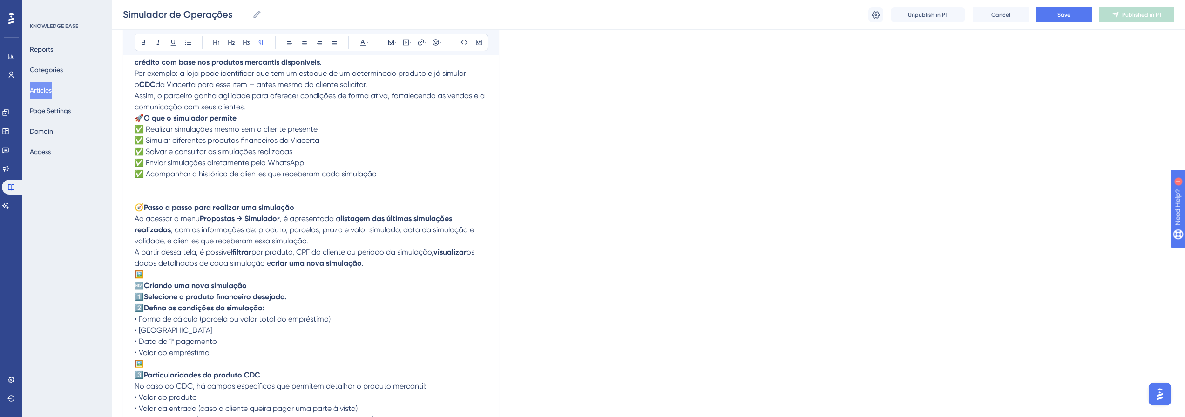
click at [186, 182] on p at bounding box center [311, 185] width 353 height 11
click at [152, 182] on p at bounding box center [311, 185] width 353 height 11
click at [146, 187] on p at bounding box center [311, 185] width 353 height 11
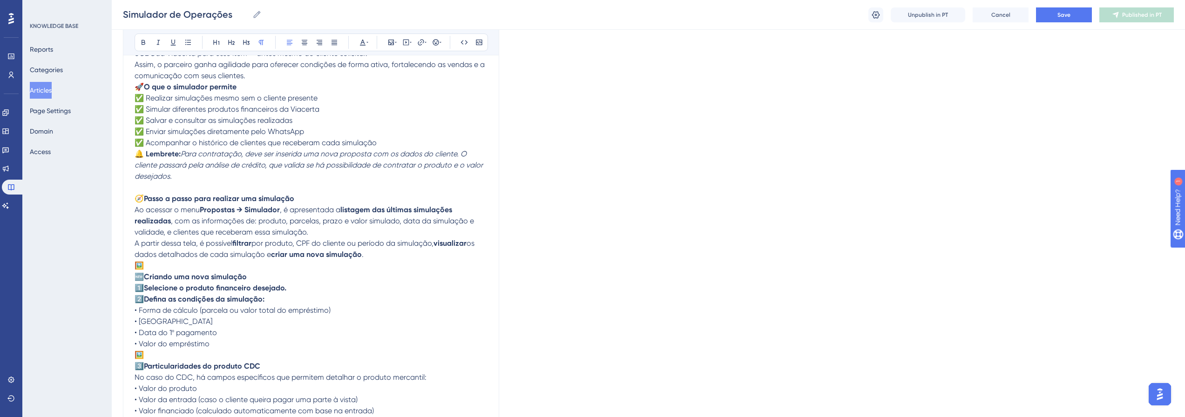
scroll to position [78, 0]
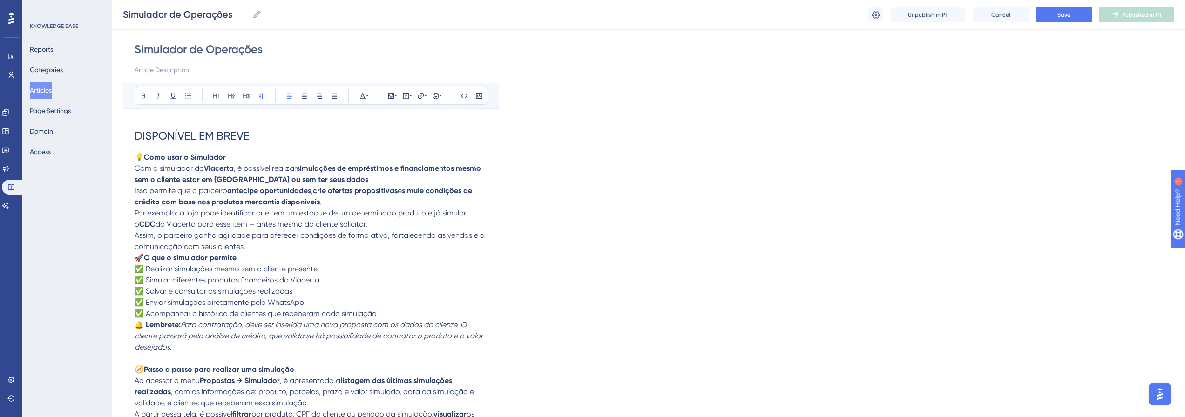
click at [136, 259] on span "🚀" at bounding box center [139, 257] width 9 height 9
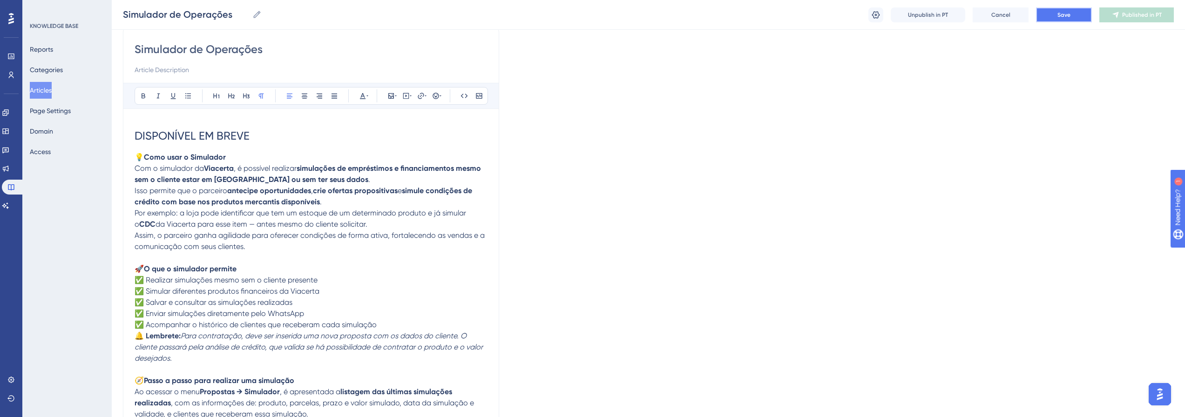
click at [1065, 11] on span "Save" at bounding box center [1063, 14] width 13 height 7
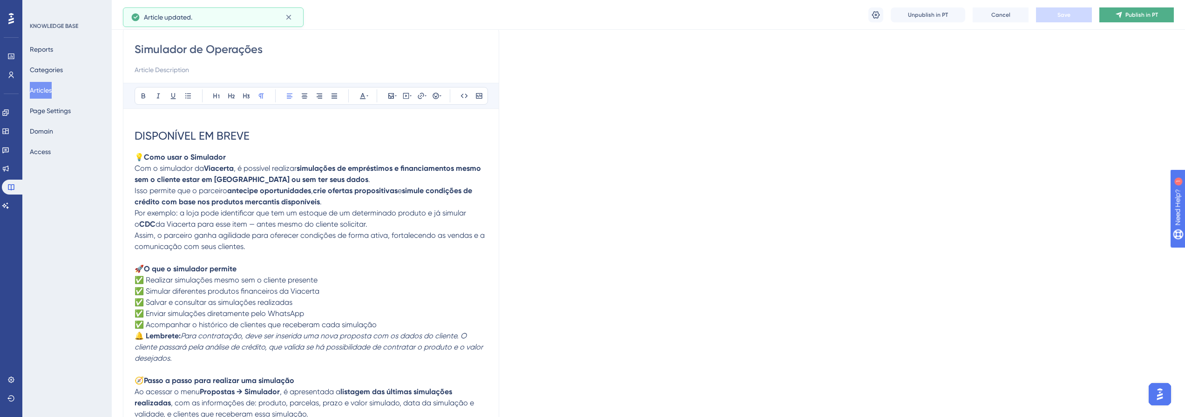
click at [1126, 20] on button "Publish in PT" at bounding box center [1136, 14] width 74 height 15
